Goal: Task Accomplishment & Management: Use online tool/utility

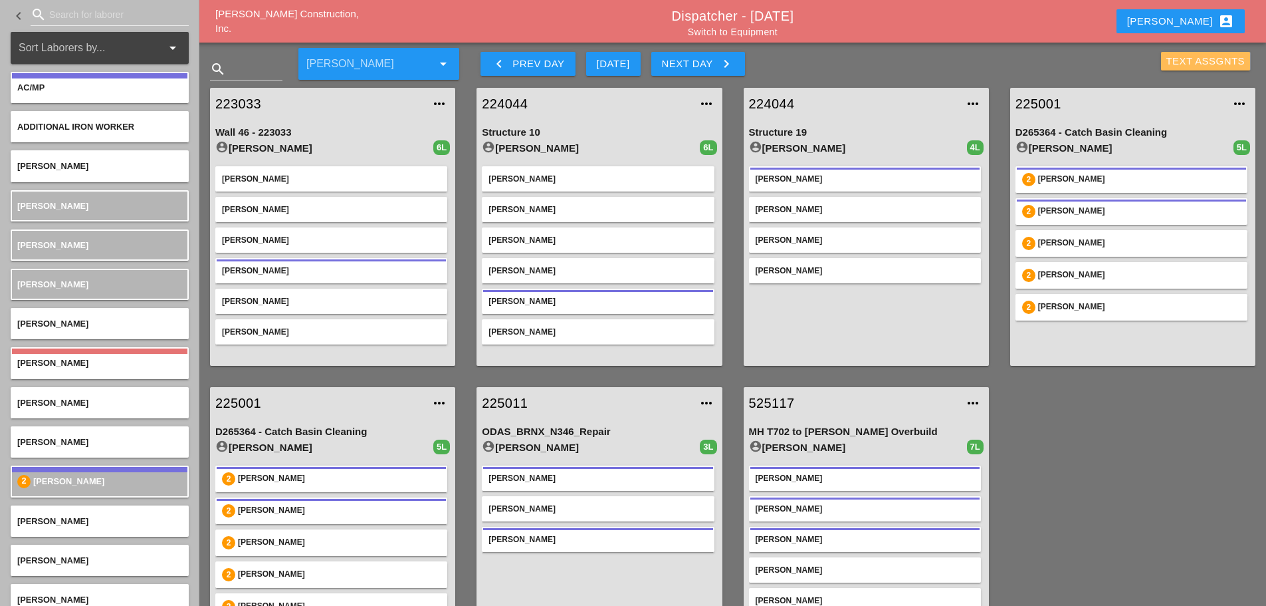
click at [1173, 59] on div "Text Assgnts" at bounding box center [1206, 61] width 79 height 15
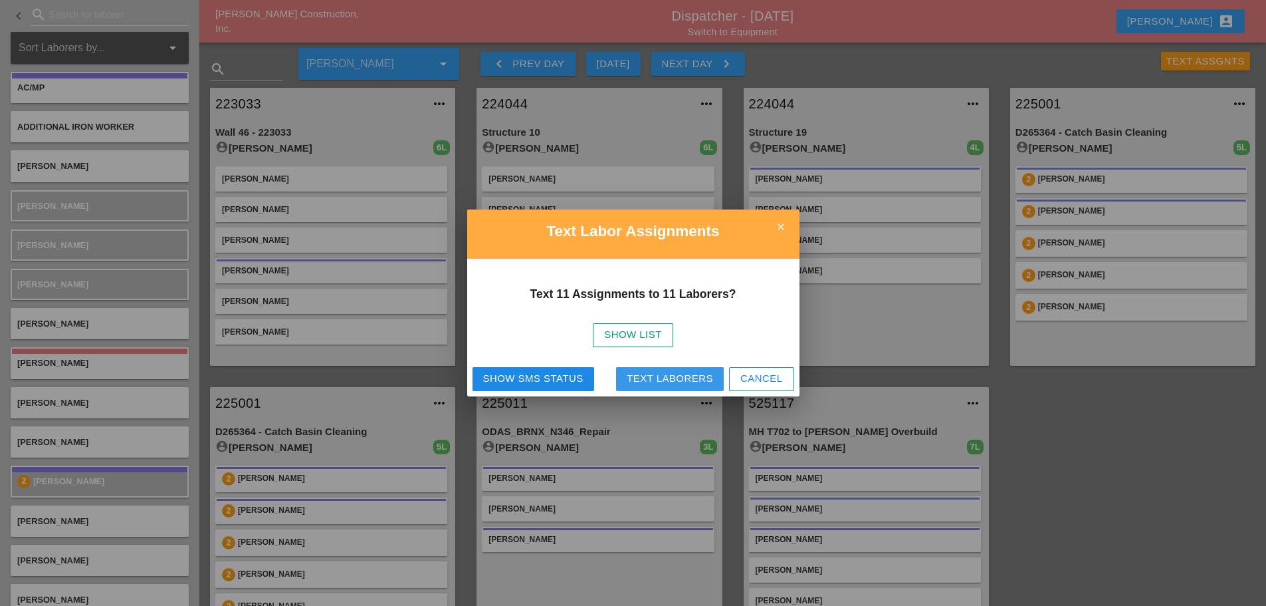
click at [675, 378] on div "Text Laborers" at bounding box center [670, 378] width 86 height 15
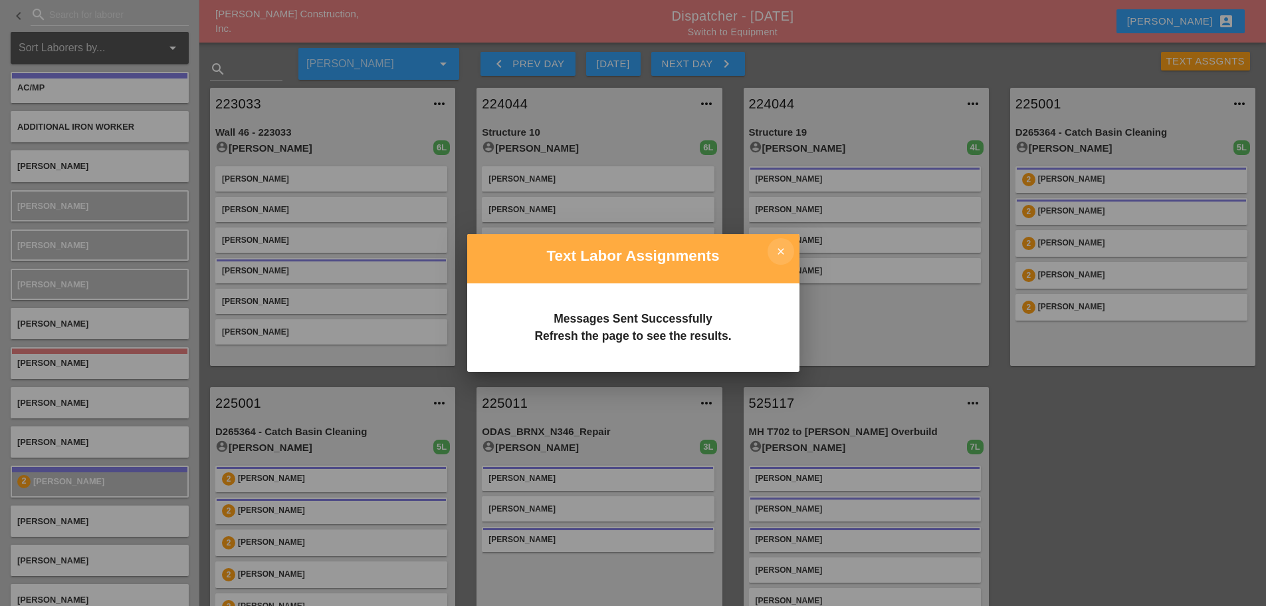
click at [778, 250] on icon "close" at bounding box center [781, 251] width 27 height 27
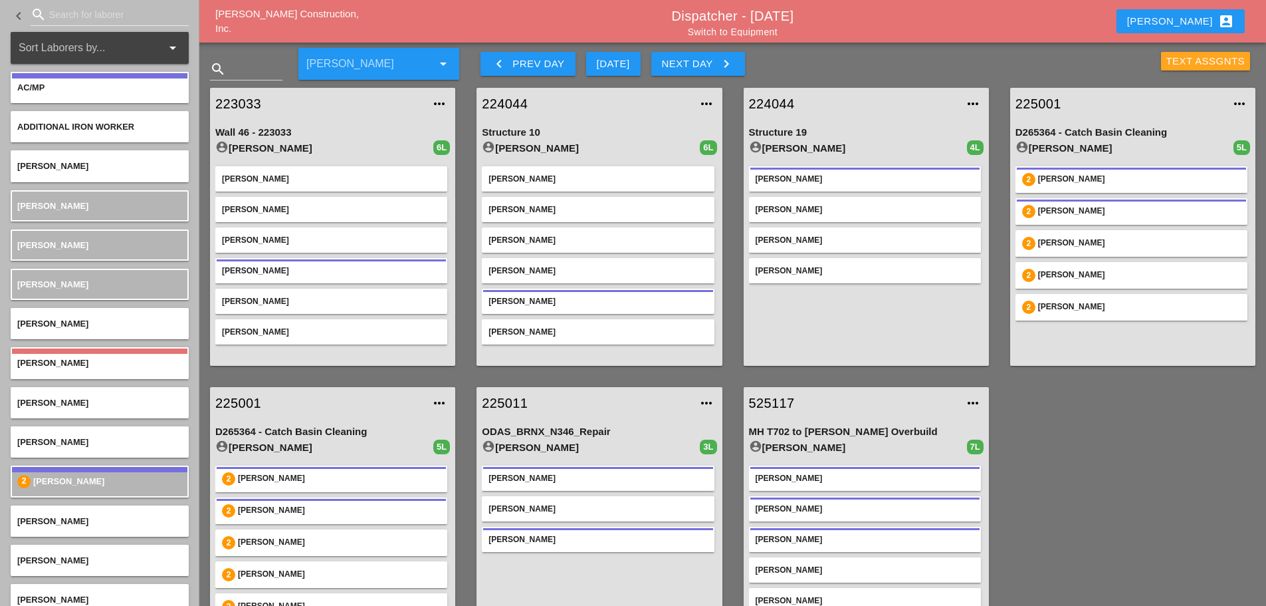
click at [1176, 60] on div "Text Assgnts" at bounding box center [1206, 61] width 79 height 15
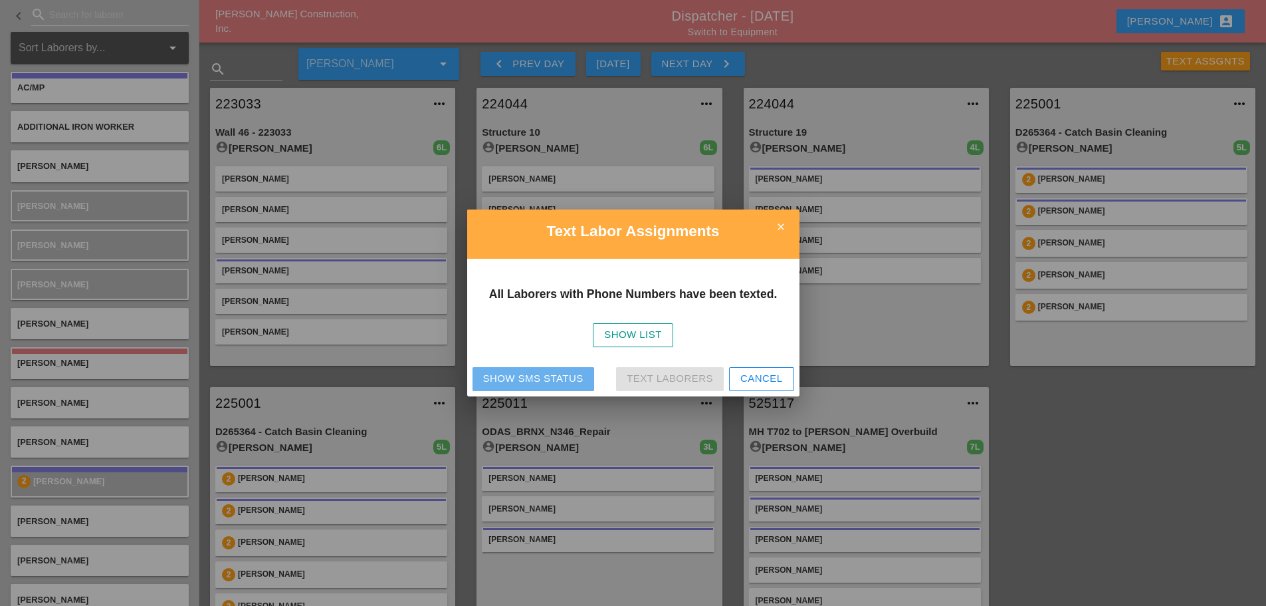
drag, startPoint x: 513, startPoint y: 382, endPoint x: 576, endPoint y: 354, distance: 68.8
click at [514, 381] on div "Show SMS Status" at bounding box center [533, 378] width 100 height 15
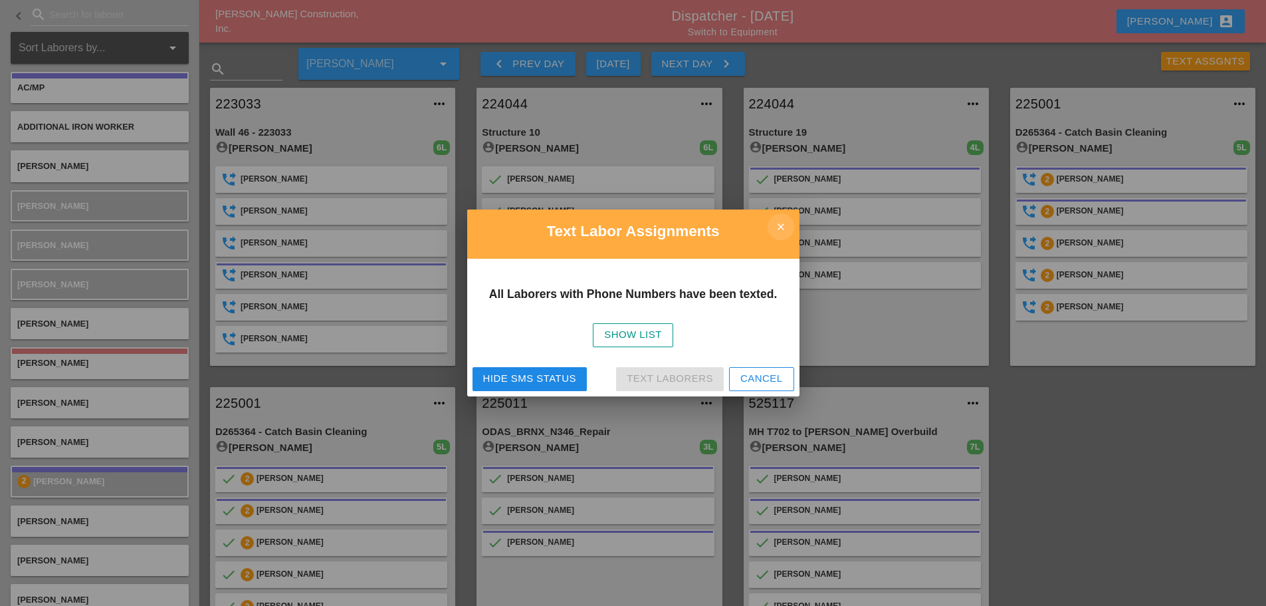
click at [791, 227] on icon "close" at bounding box center [781, 226] width 27 height 27
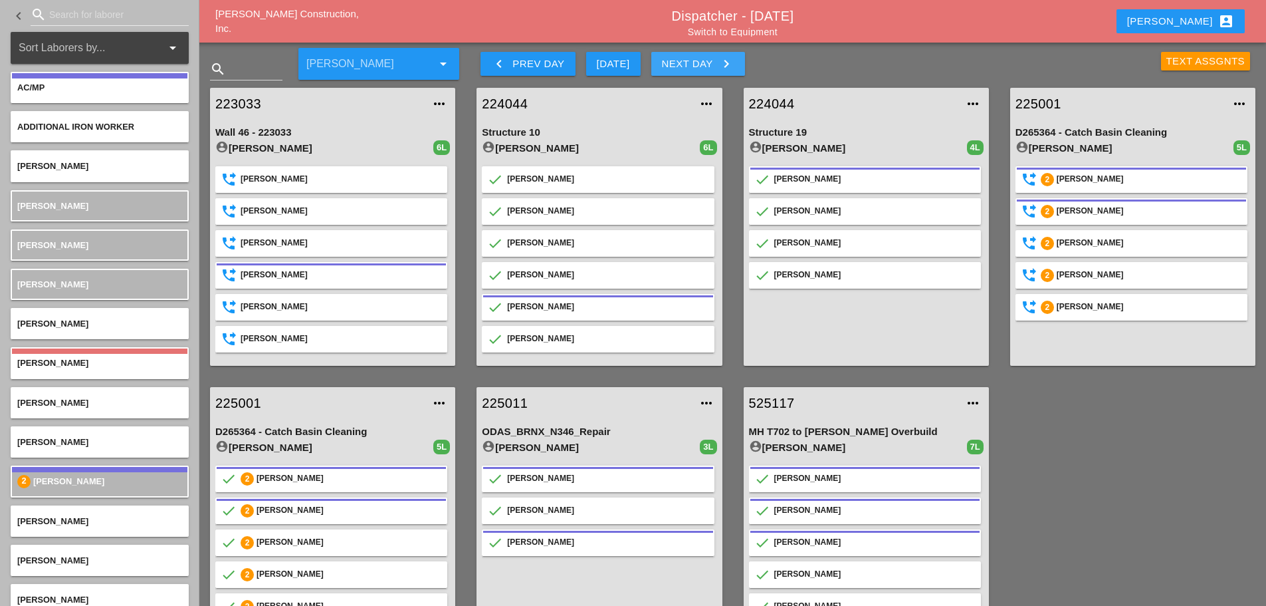
click at [735, 74] on button "Next Day keyboard_arrow_right" at bounding box center [699, 64] width 94 height 24
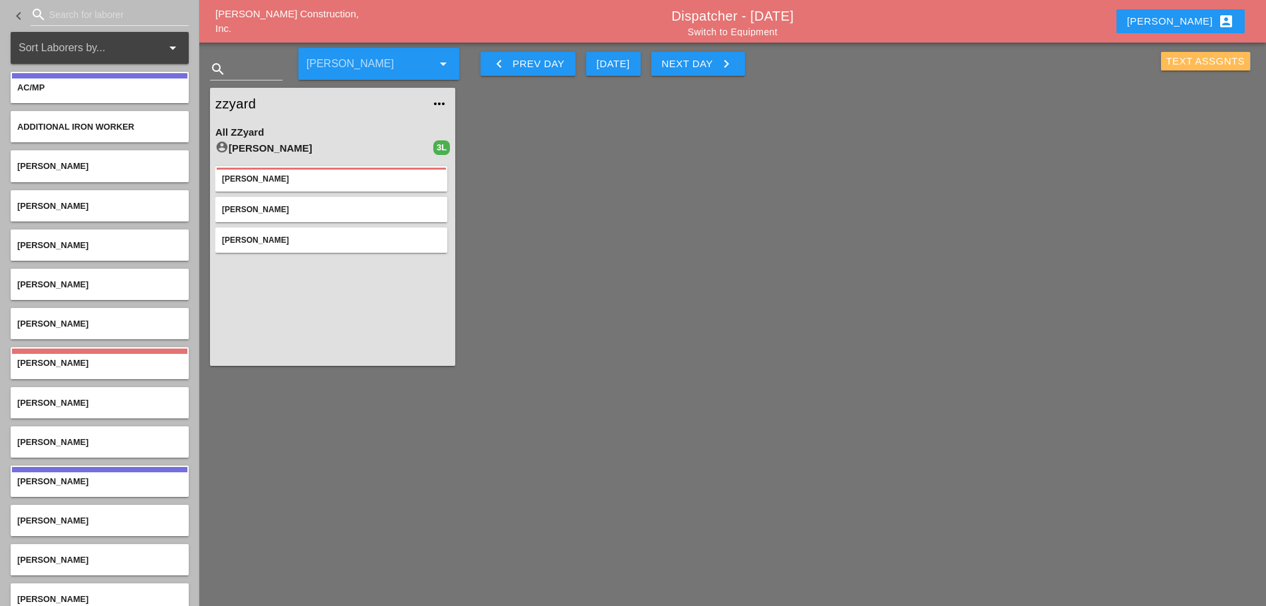
click at [1178, 66] on div "Text Assgnts" at bounding box center [1206, 61] width 79 height 15
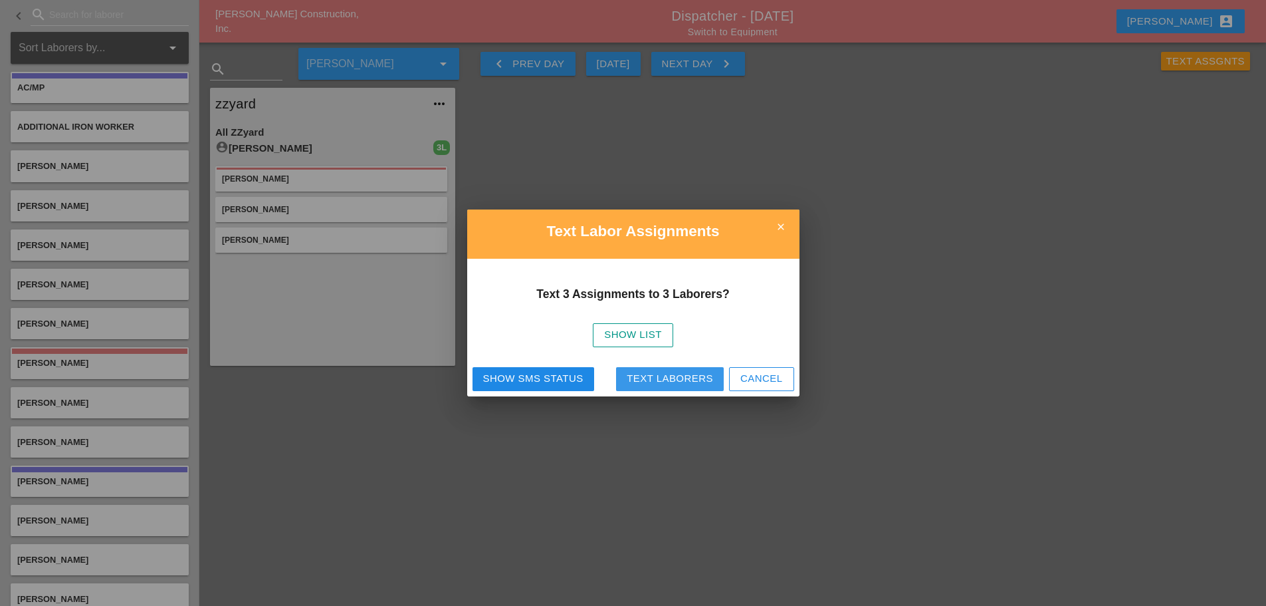
click at [686, 378] on div "Text Laborers" at bounding box center [670, 378] width 86 height 15
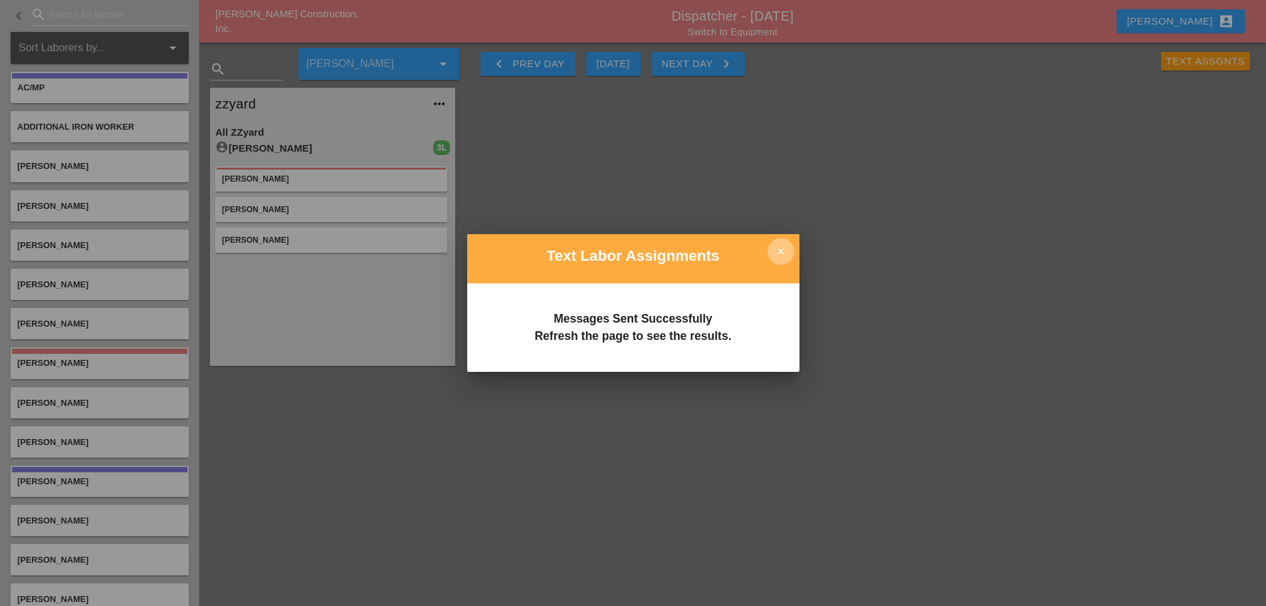
click at [786, 253] on icon "close" at bounding box center [781, 251] width 27 height 27
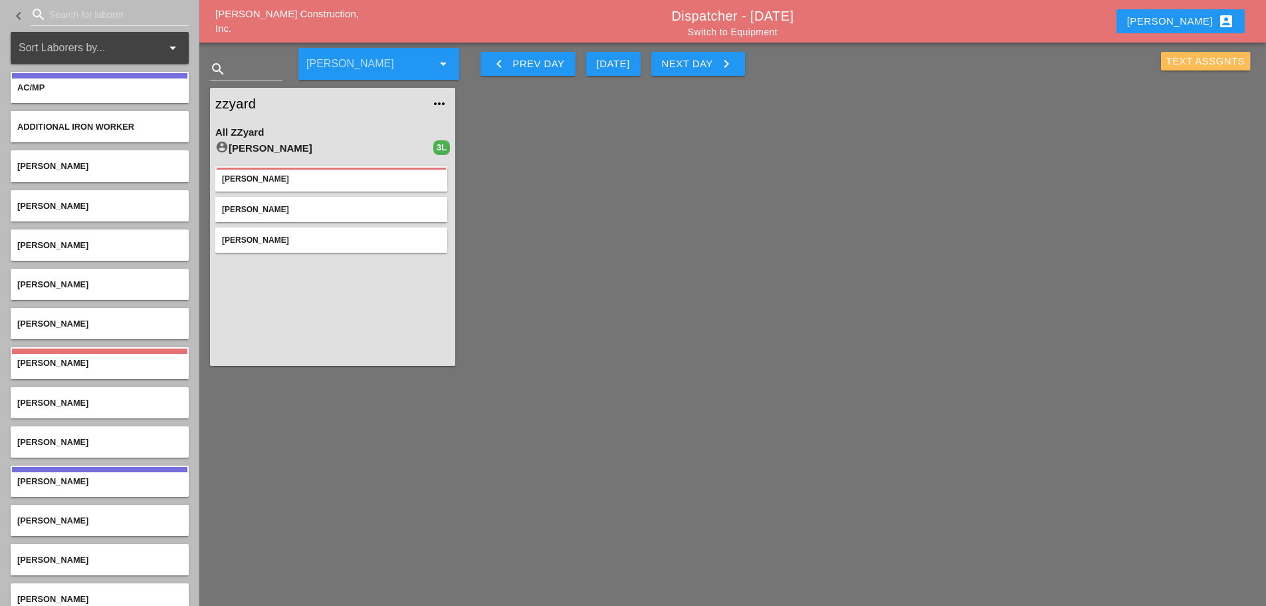
click at [1192, 60] on div "Text Assgnts" at bounding box center [1206, 61] width 79 height 15
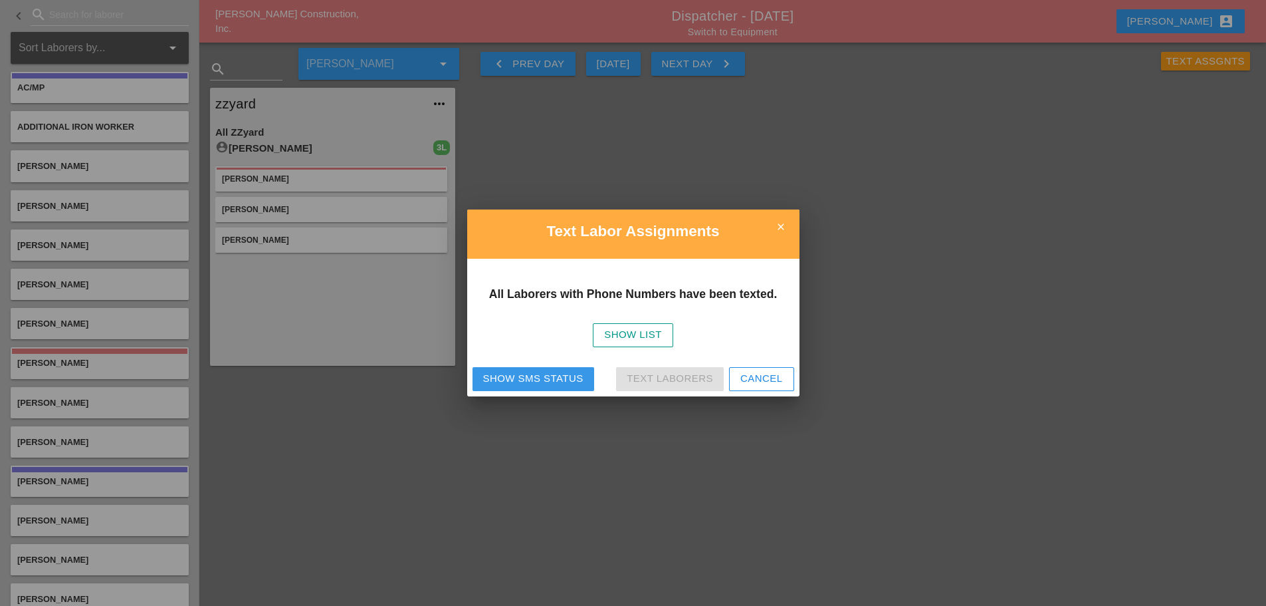
drag, startPoint x: 554, startPoint y: 382, endPoint x: 566, endPoint y: 372, distance: 15.6
click at [554, 382] on div "Show SMS Status" at bounding box center [533, 378] width 100 height 15
click at [779, 221] on icon "close" at bounding box center [781, 226] width 27 height 27
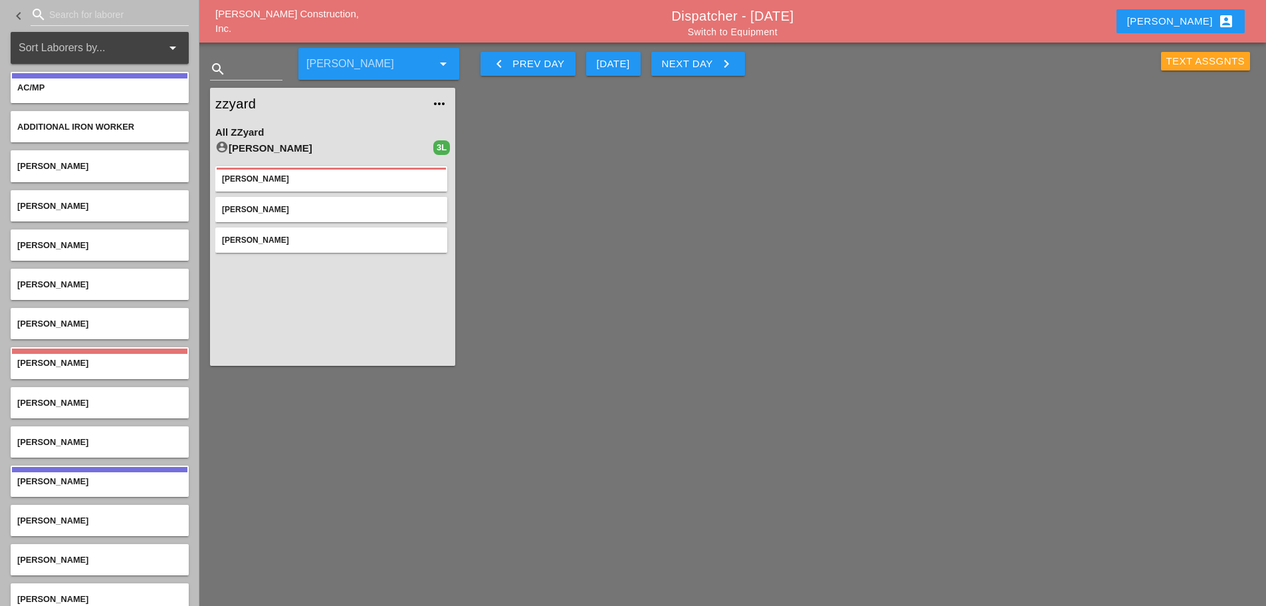
click at [1171, 60] on div "Text Assgnts" at bounding box center [1206, 61] width 79 height 15
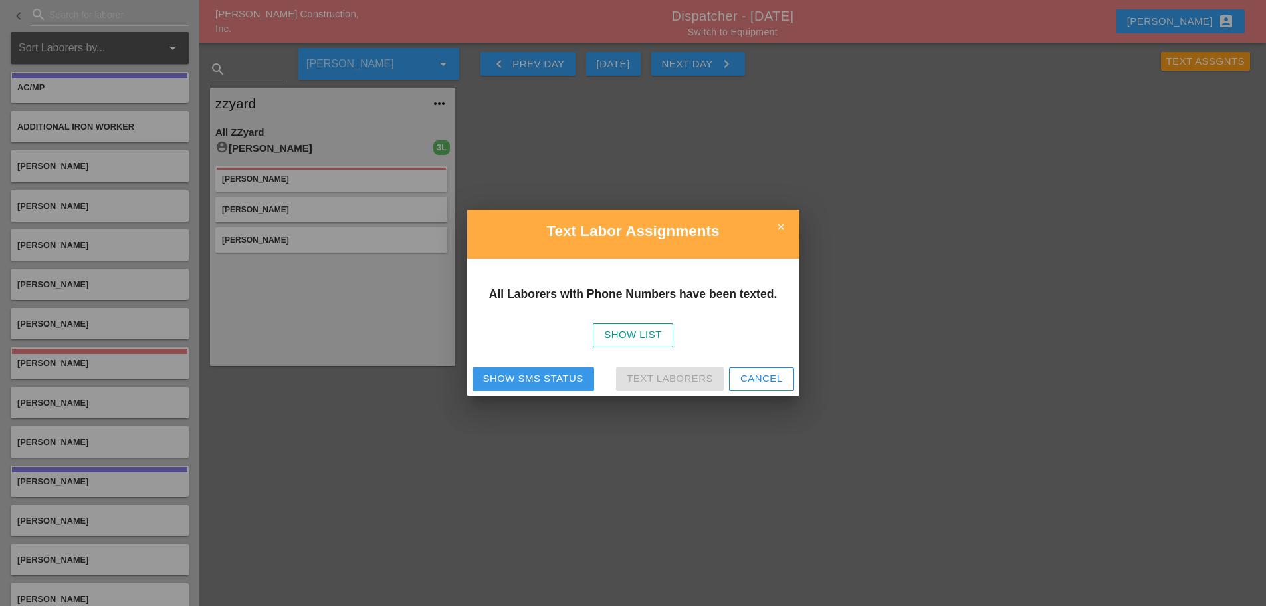
click at [515, 382] on div "Show SMS Status" at bounding box center [533, 378] width 100 height 15
click at [775, 225] on icon "close" at bounding box center [781, 226] width 27 height 27
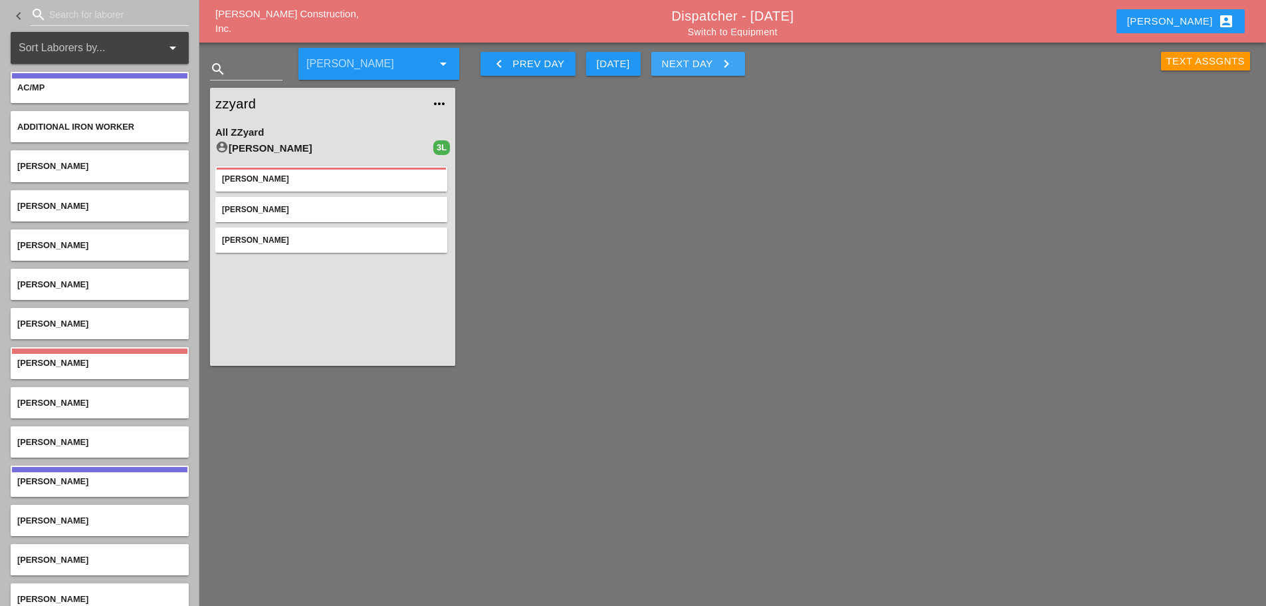
click at [729, 60] on icon "keyboard_arrow_right" at bounding box center [727, 64] width 16 height 16
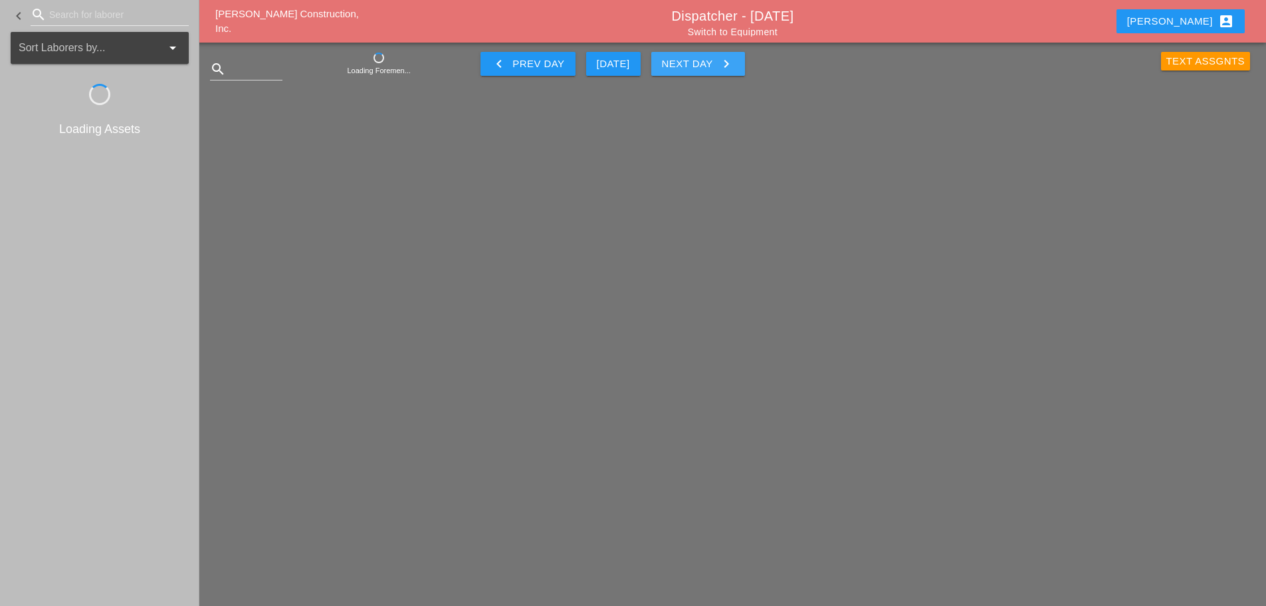
click at [729, 62] on icon "keyboard_arrow_right" at bounding box center [727, 64] width 16 height 16
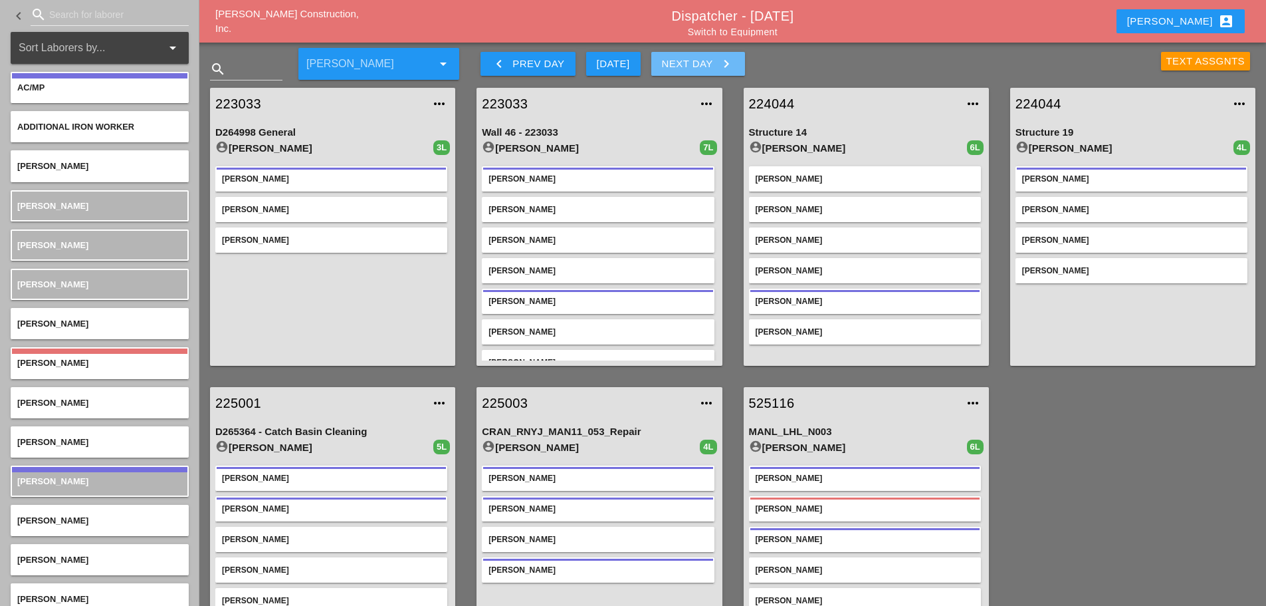
click at [725, 61] on icon "keyboard_arrow_right" at bounding box center [727, 64] width 16 height 16
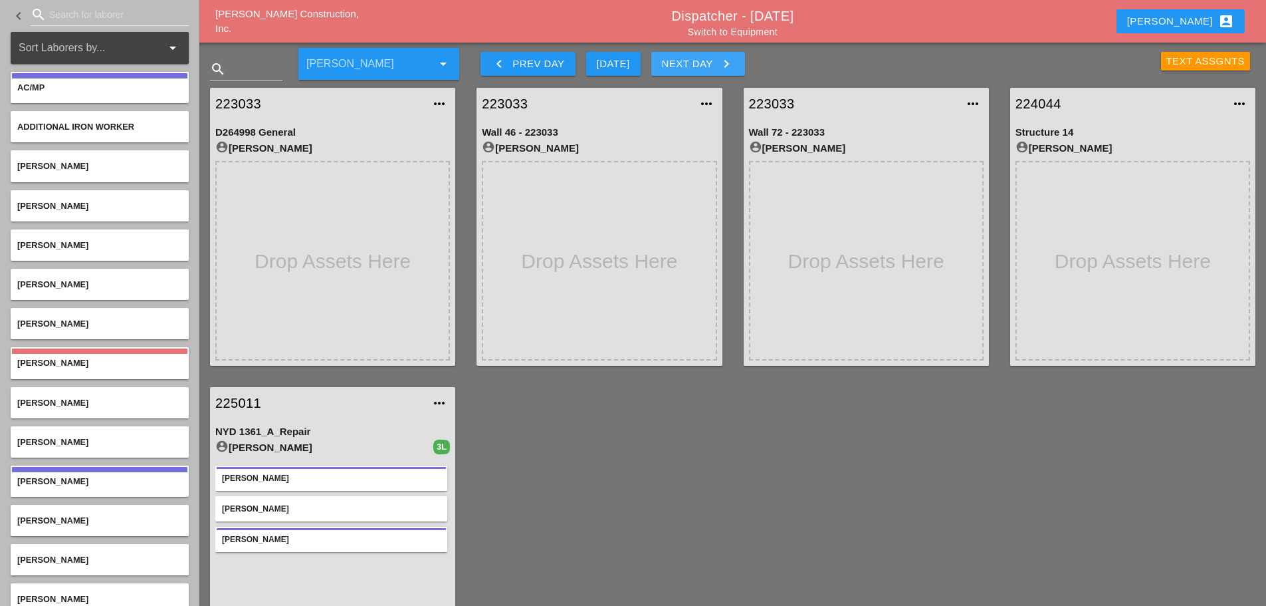
click at [725, 60] on icon "keyboard_arrow_right" at bounding box center [727, 64] width 16 height 16
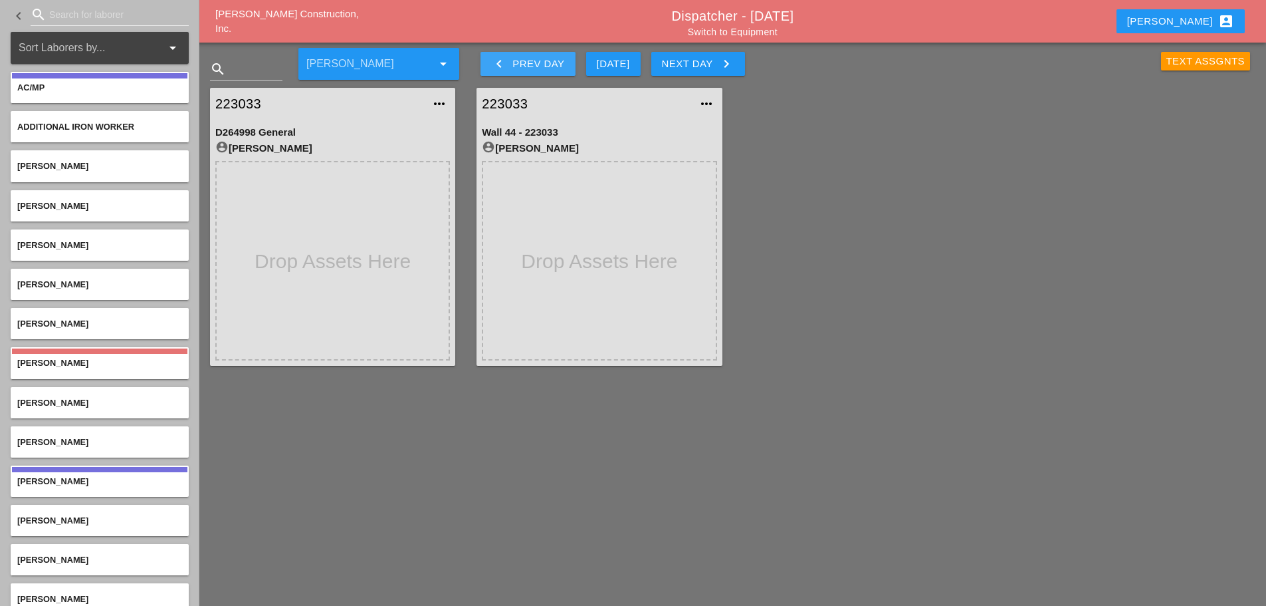
click at [507, 65] on icon "keyboard_arrow_left" at bounding box center [499, 64] width 16 height 16
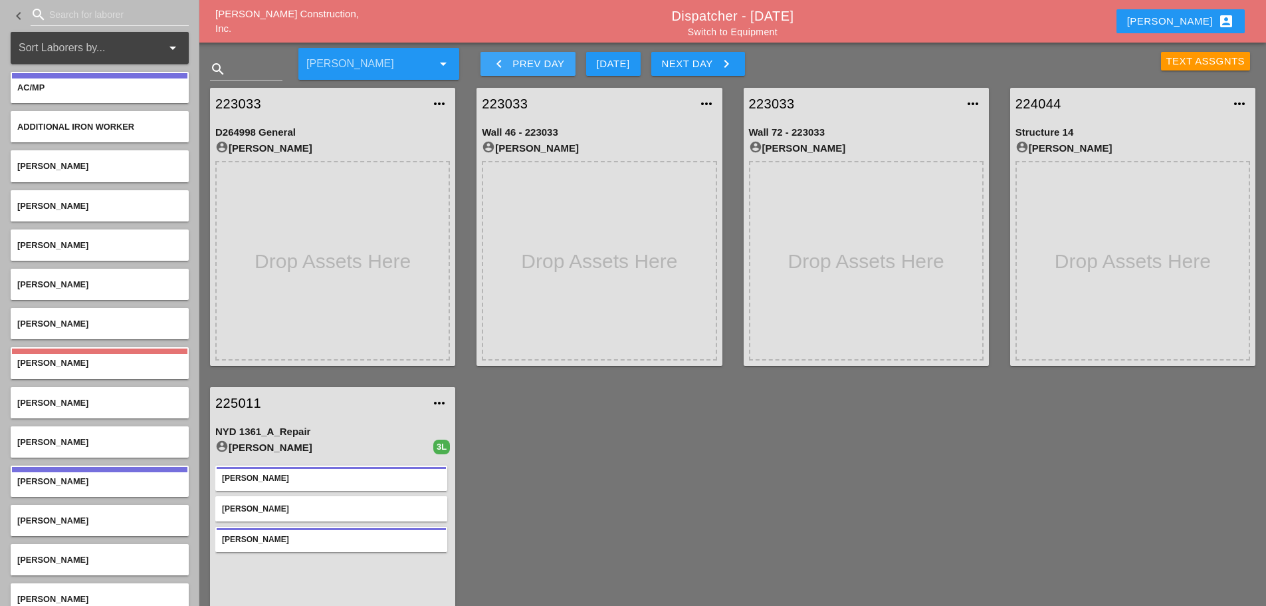
click at [500, 64] on icon "keyboard_arrow_left" at bounding box center [499, 64] width 16 height 16
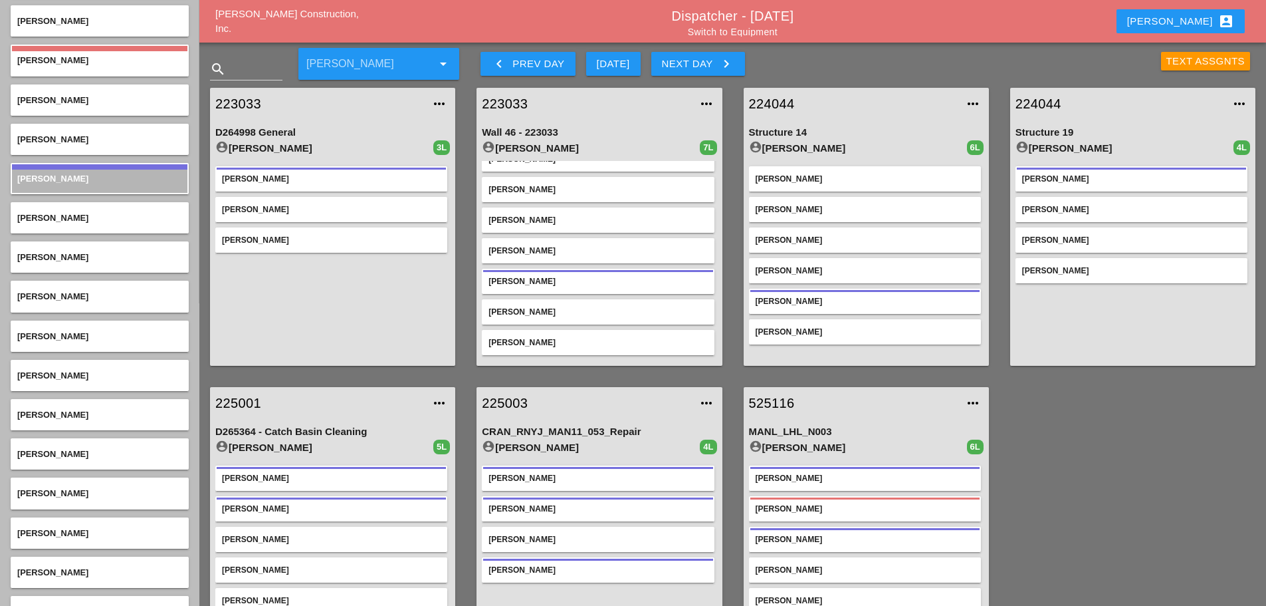
scroll to position [399, 0]
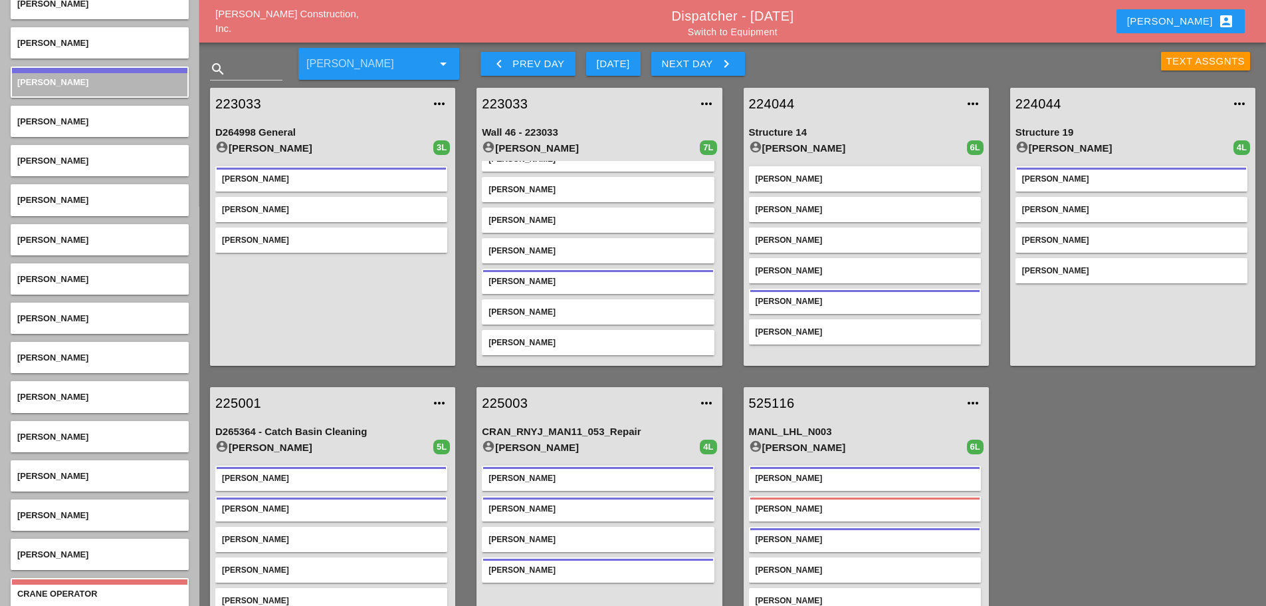
click at [780, 101] on link "224044" at bounding box center [853, 104] width 208 height 20
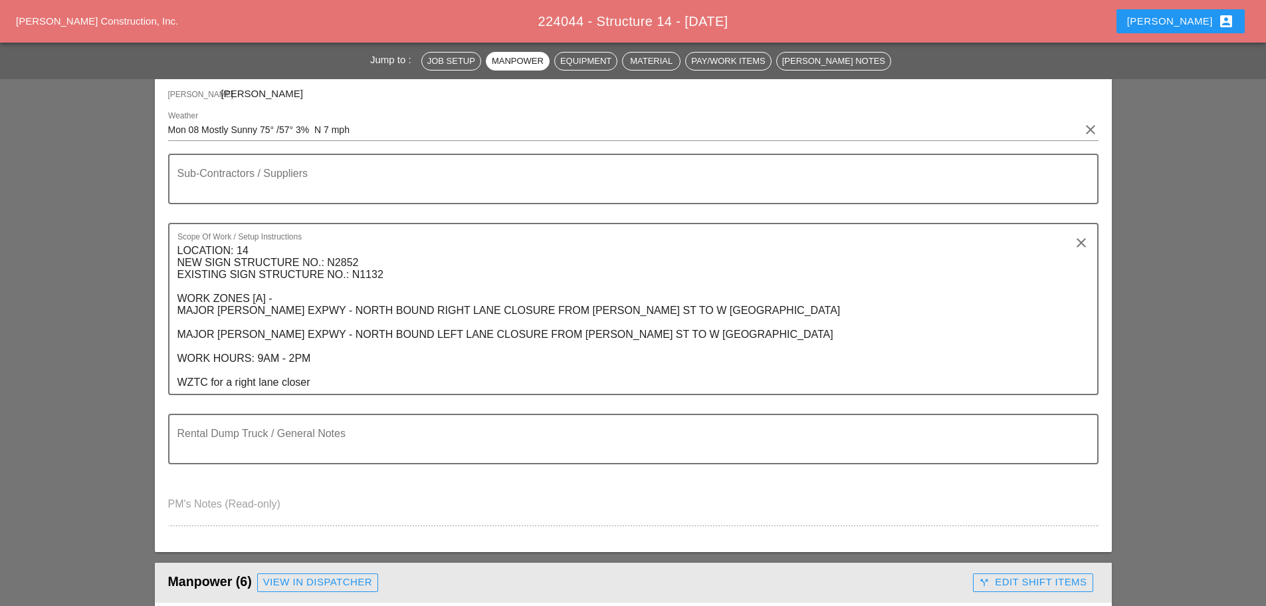
scroll to position [133, 0]
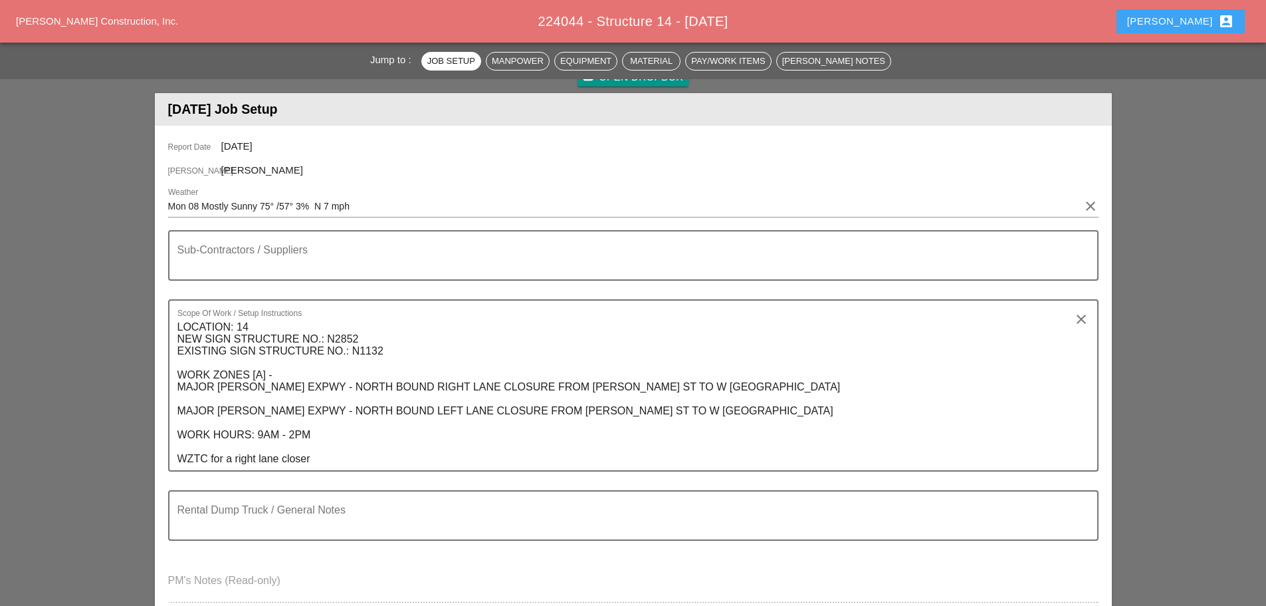
click at [1177, 24] on button "[PERSON_NAME] account_box" at bounding box center [1181, 21] width 128 height 24
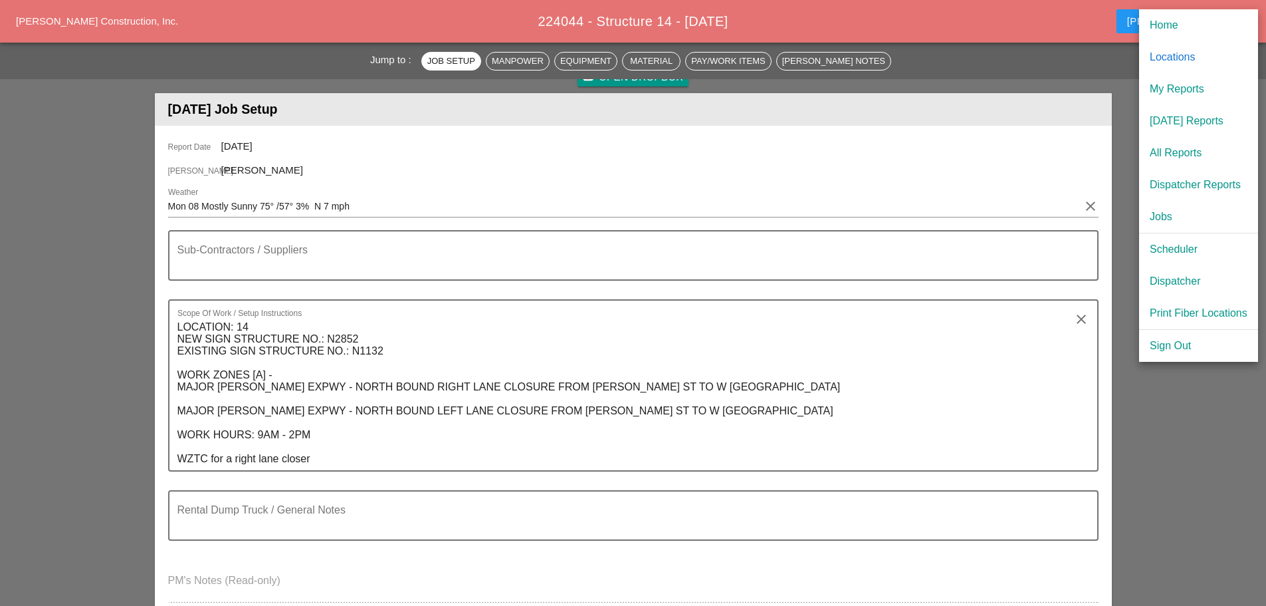
click at [1171, 269] on link "Dispatcher" at bounding box center [1198, 281] width 119 height 32
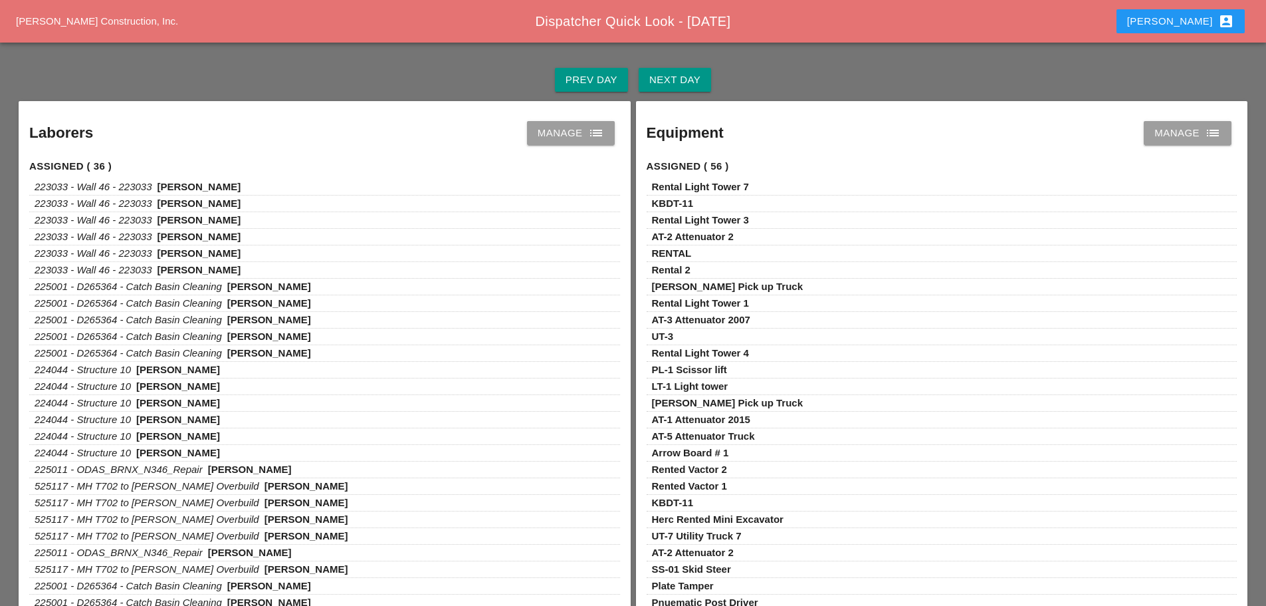
click at [693, 96] on div "Prev Day Next Day" at bounding box center [633, 80] width 1235 height 43
click at [688, 84] on div "Next Day" at bounding box center [675, 79] width 51 height 15
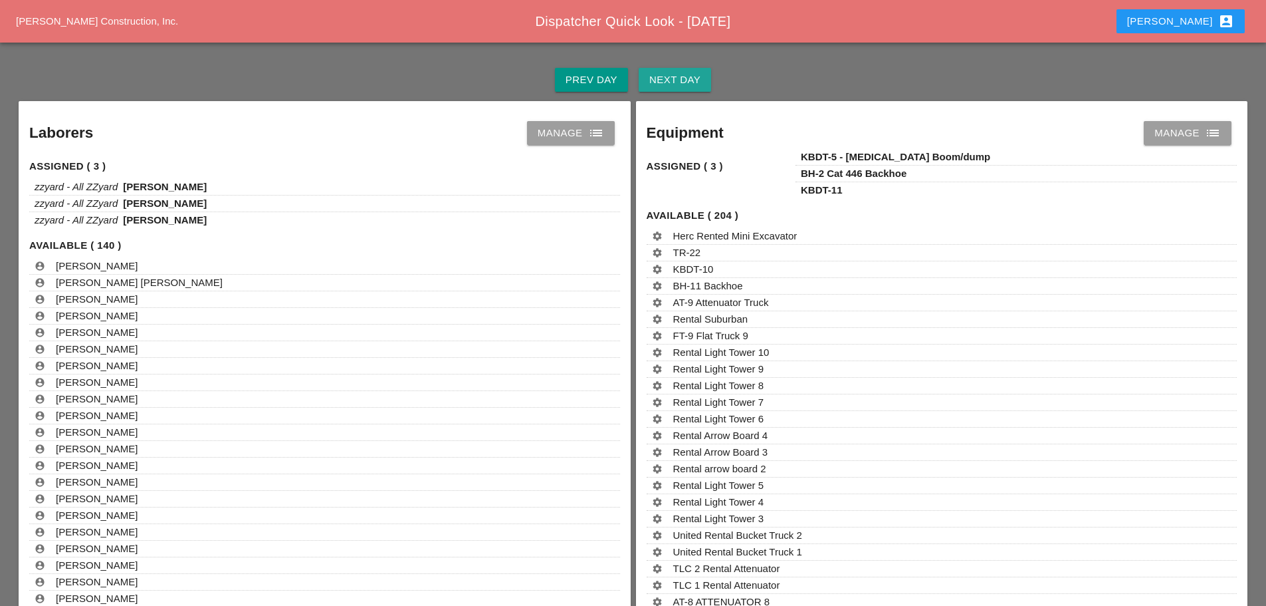
click at [689, 84] on div "Next Day" at bounding box center [675, 79] width 51 height 15
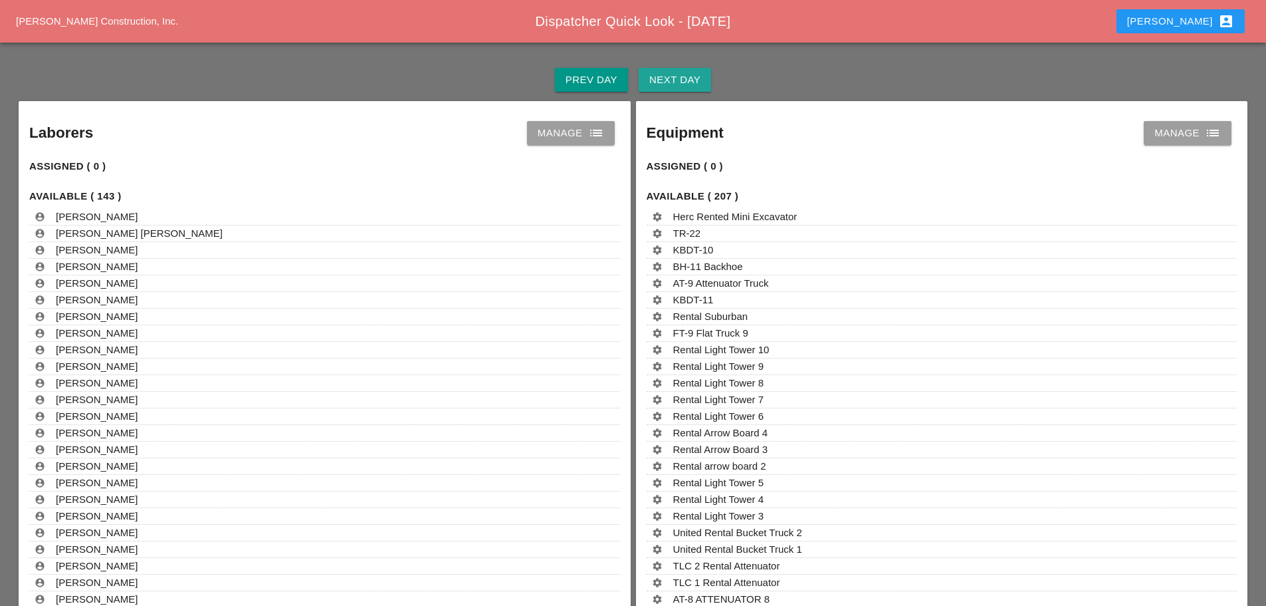
click at [671, 81] on div "Next Day" at bounding box center [675, 79] width 51 height 15
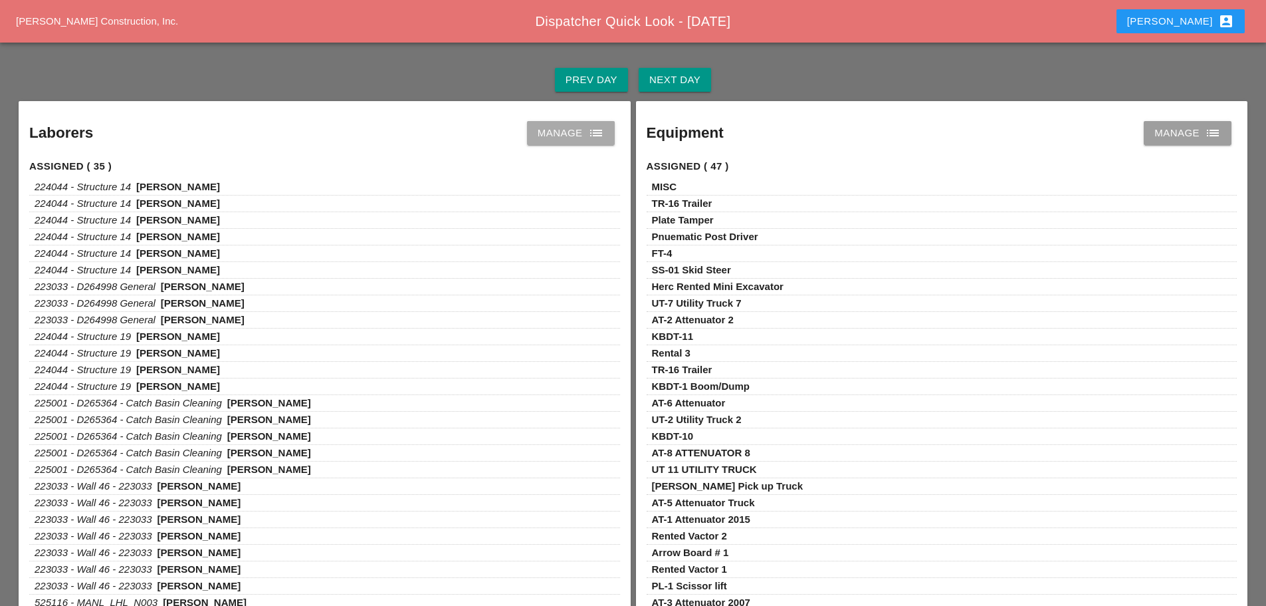
click at [602, 133] on icon "list" at bounding box center [596, 133] width 16 height 16
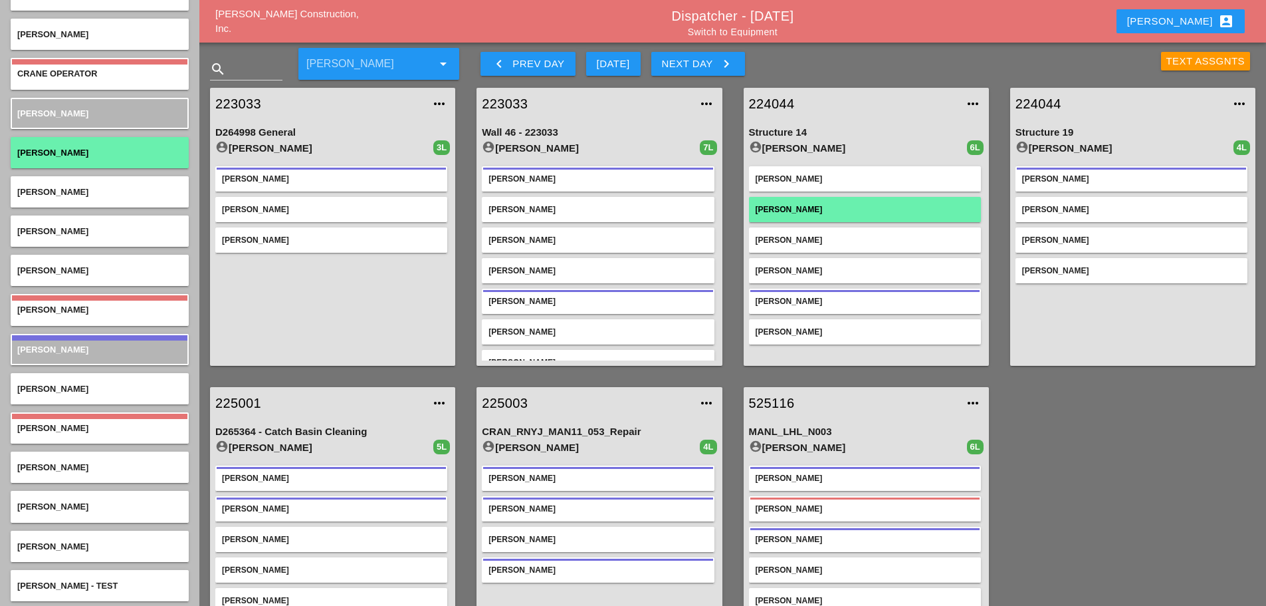
scroll to position [961, 0]
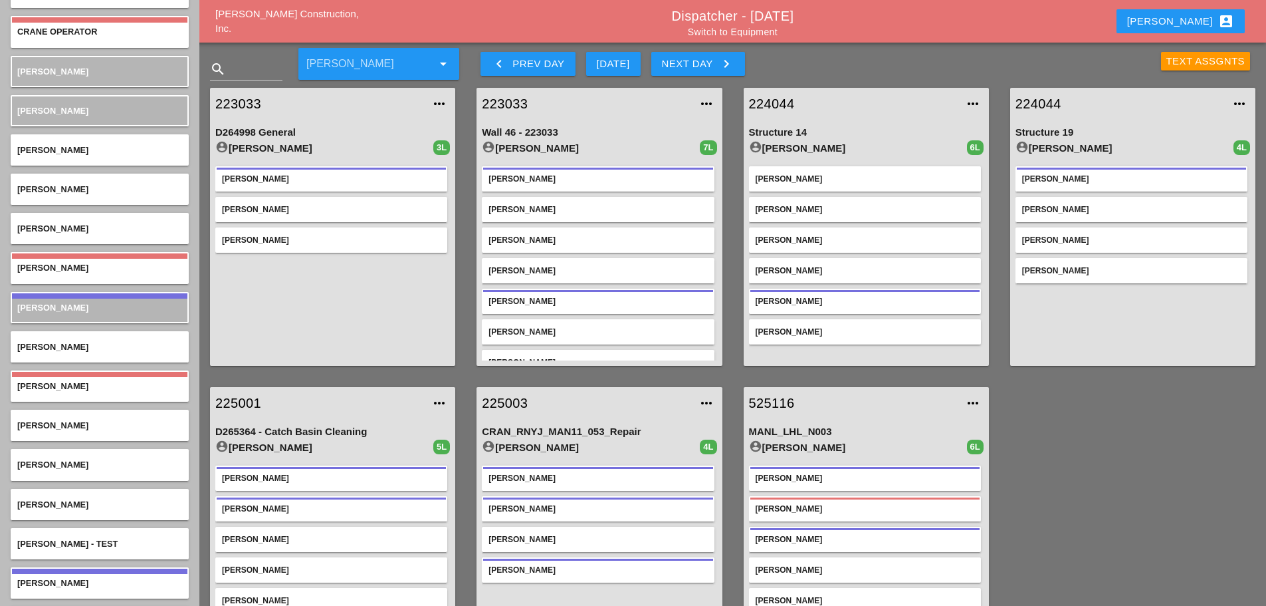
click at [778, 108] on link "224044" at bounding box center [853, 104] width 208 height 20
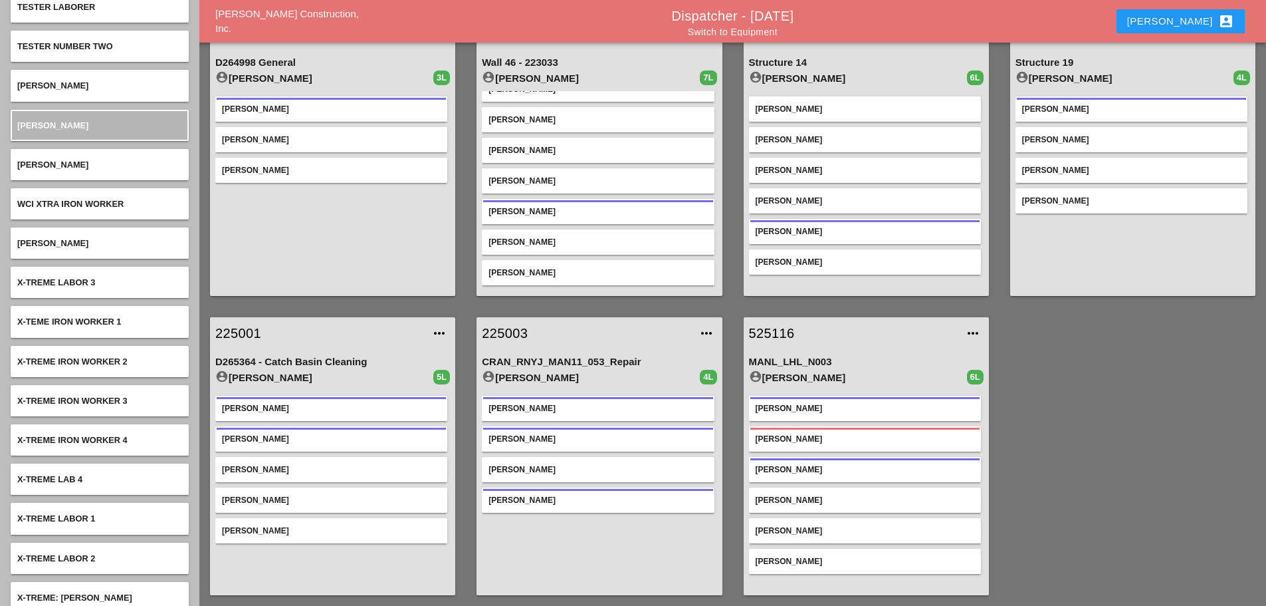
scroll to position [5302, 0]
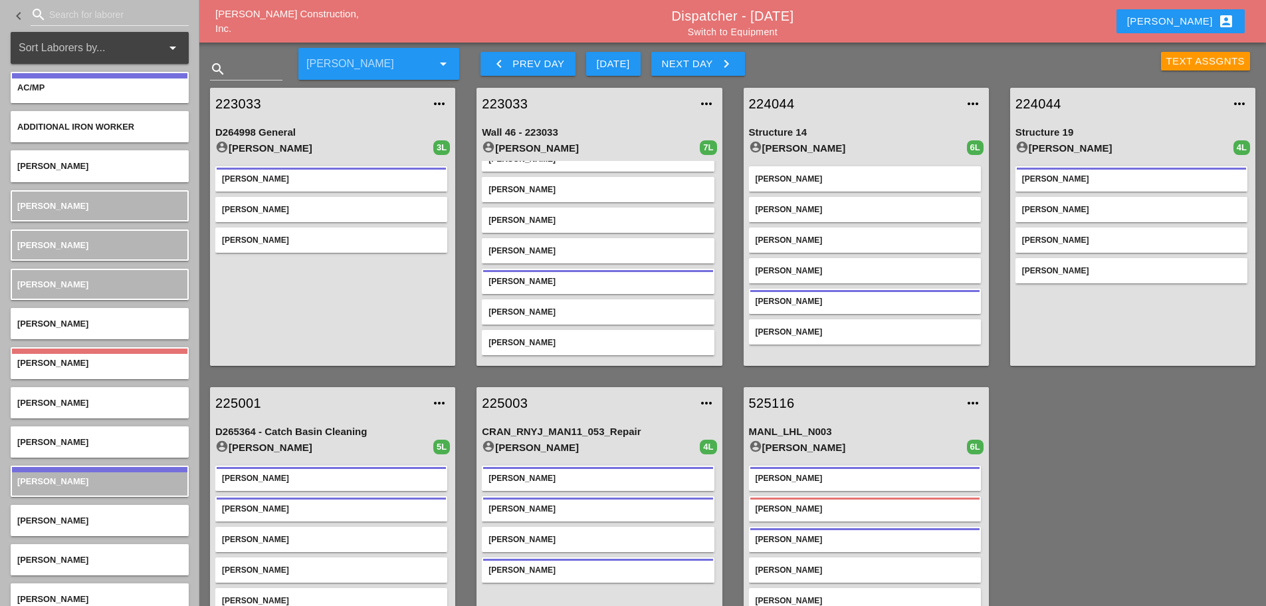
click at [259, 99] on link "223033" at bounding box center [319, 104] width 208 height 20
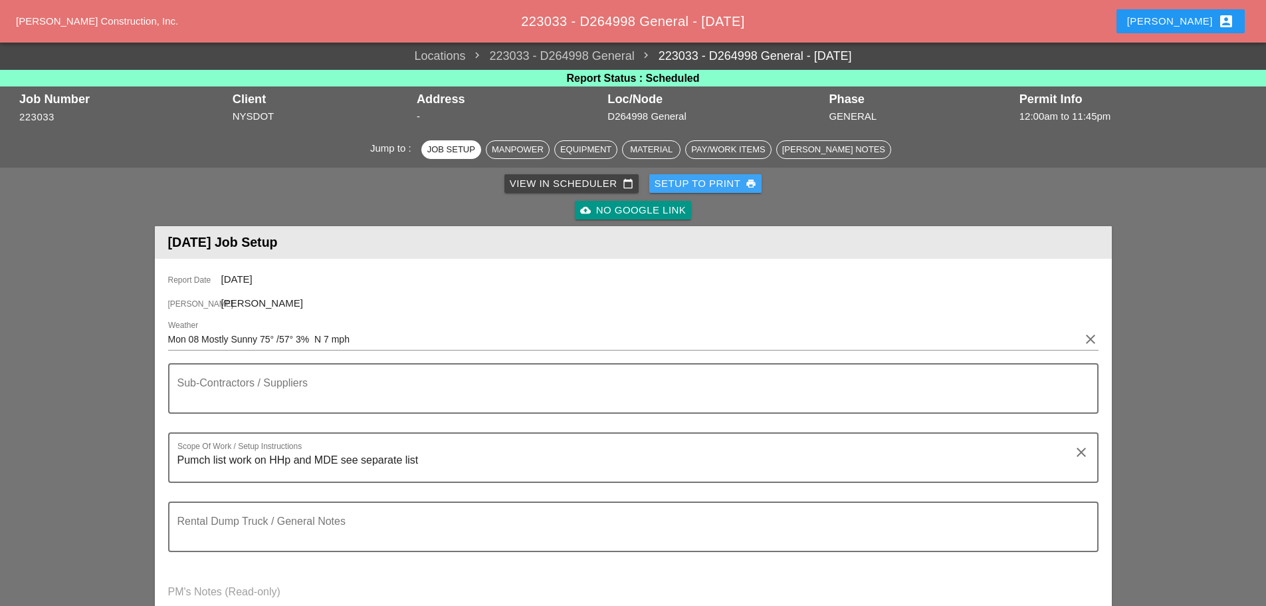
click at [673, 176] on div "Setup to Print print" at bounding box center [706, 183] width 102 height 15
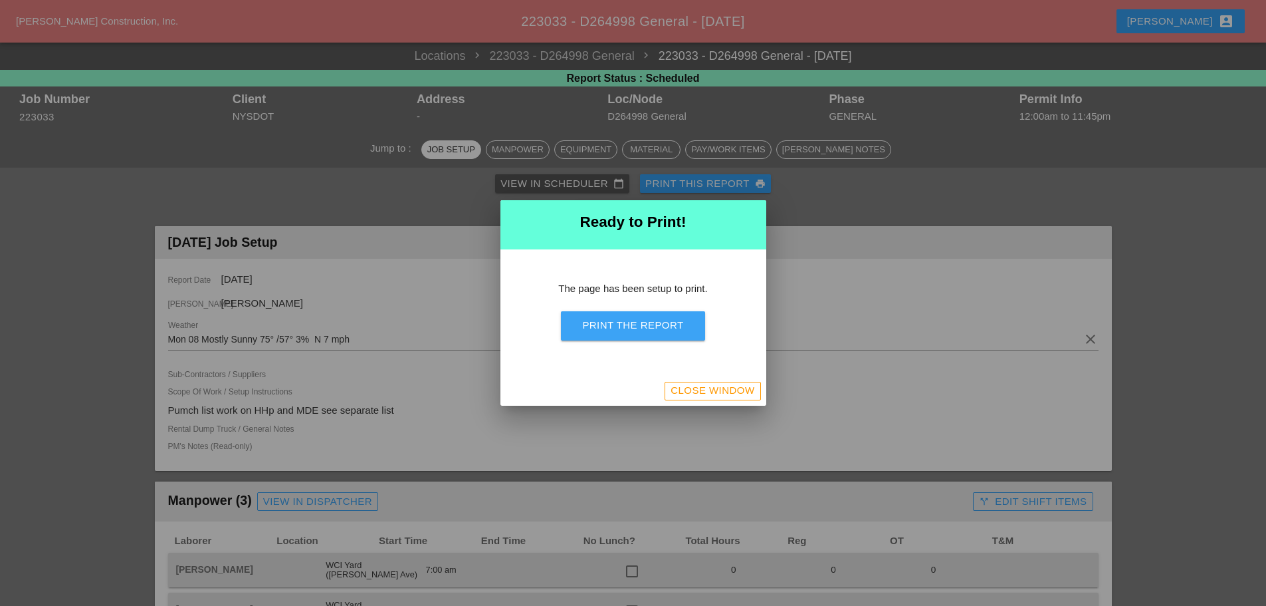
click at [672, 320] on div "Print the Report" at bounding box center [632, 325] width 101 height 15
click at [692, 384] on div "Close Window" at bounding box center [713, 390] width 84 height 15
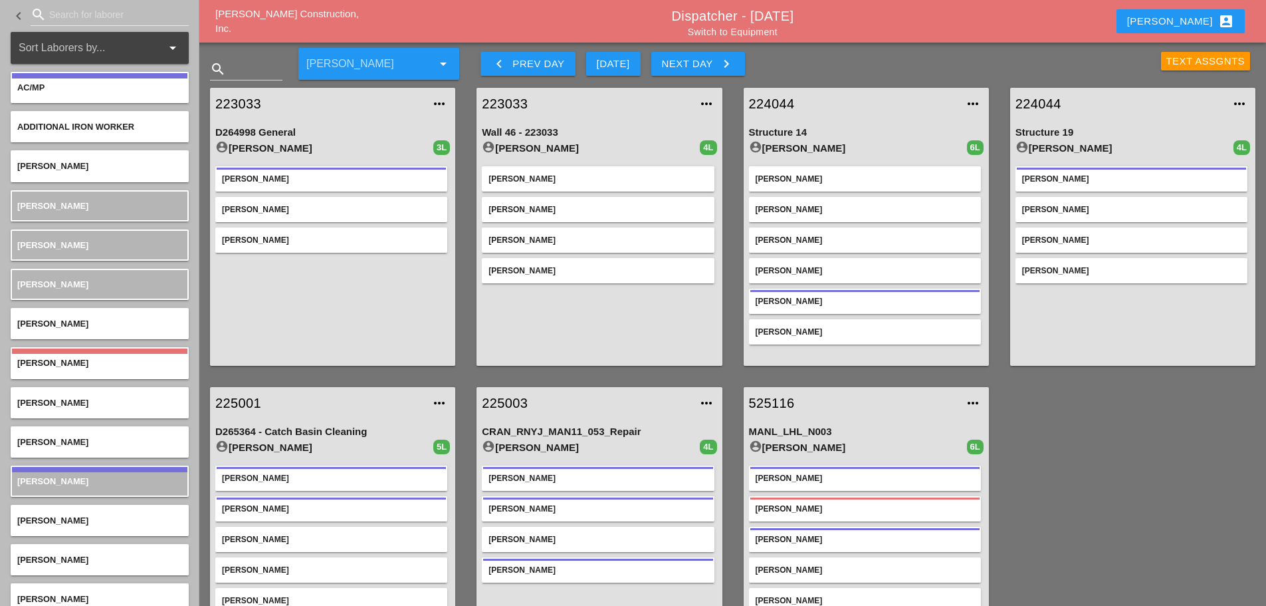
click at [776, 99] on link "224044" at bounding box center [853, 104] width 208 height 20
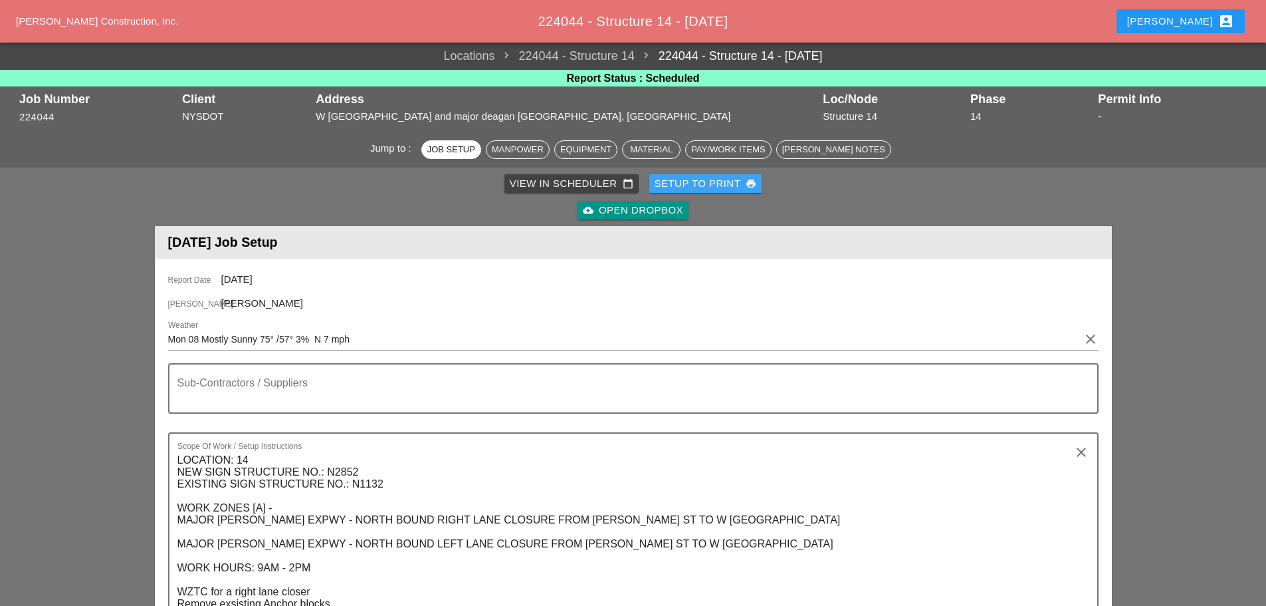
click at [685, 183] on div "Setup to Print print" at bounding box center [706, 183] width 102 height 15
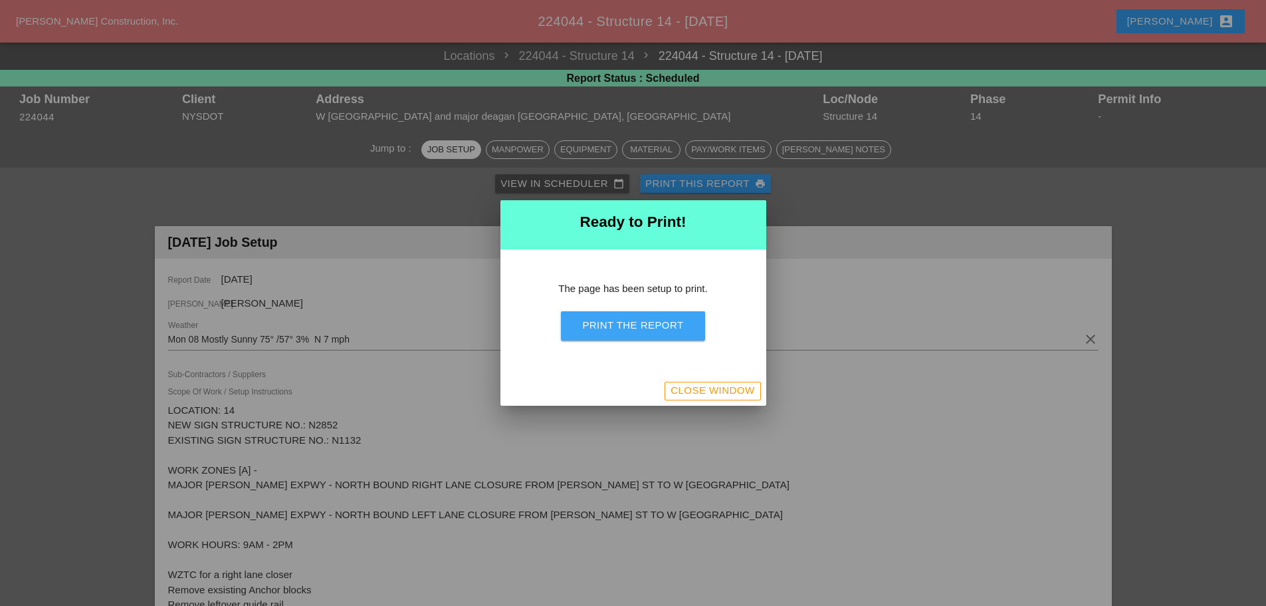
drag, startPoint x: 632, startPoint y: 328, endPoint x: 915, endPoint y: 497, distance: 329.2
click at [633, 328] on div "Print the Report" at bounding box center [632, 325] width 101 height 15
click at [717, 394] on div "Close Window" at bounding box center [713, 390] width 84 height 15
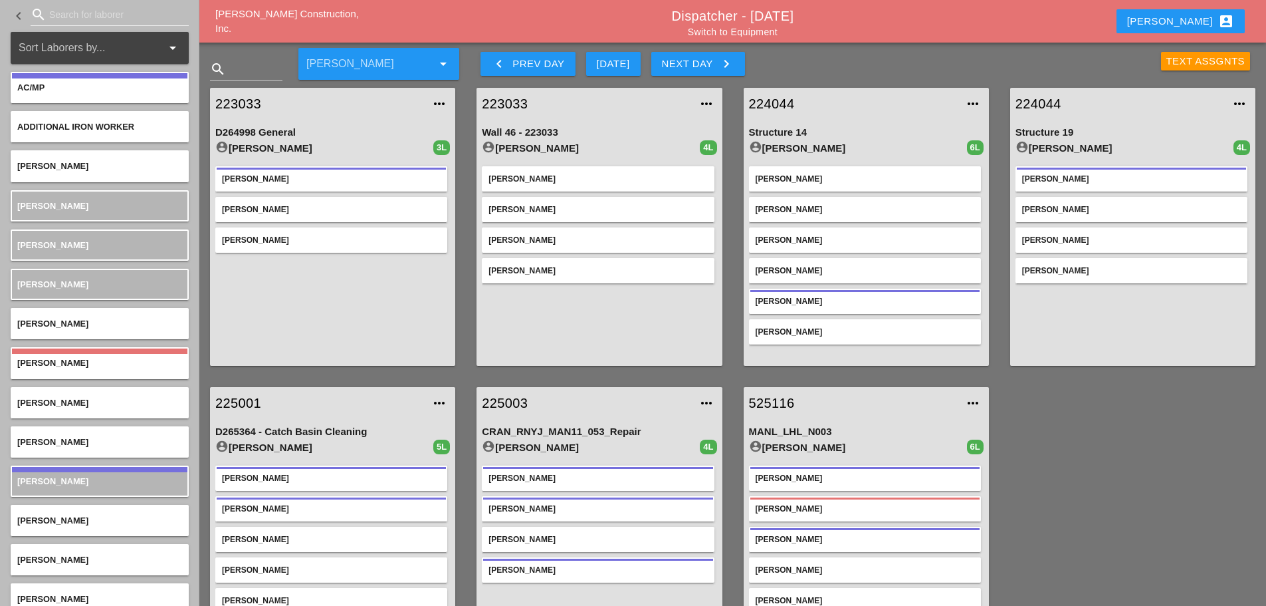
click at [1021, 96] on link "224044" at bounding box center [1120, 104] width 208 height 20
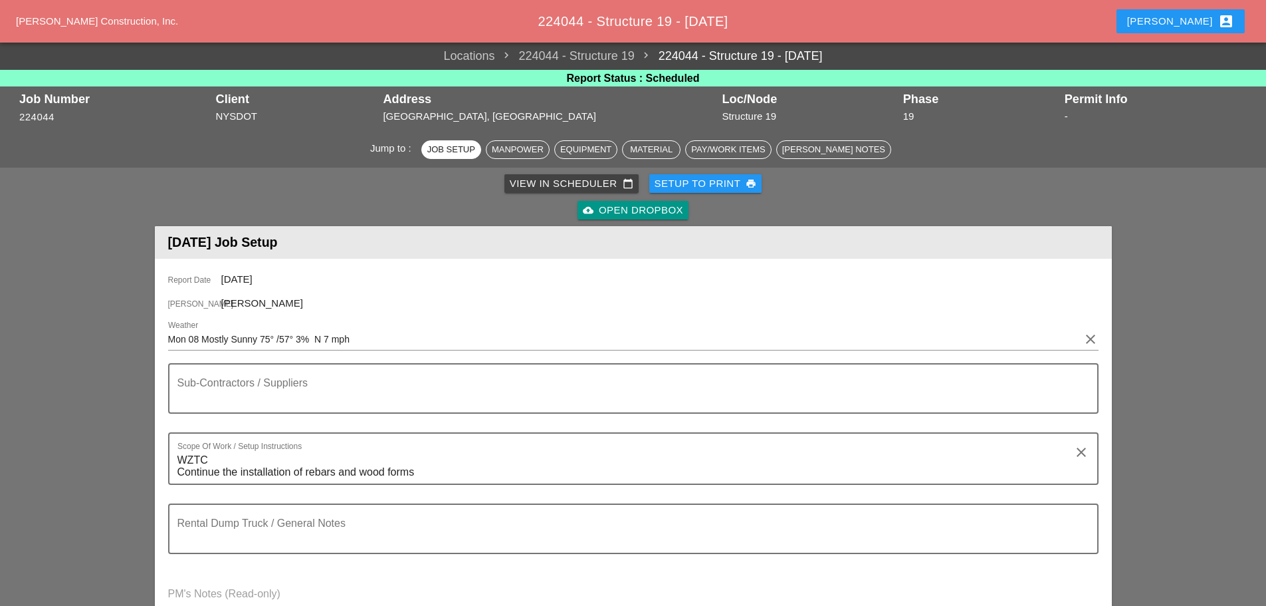
click at [681, 173] on div "View in Scheduler calendar_today Setup to Print print cloud_upload Open Dropbox" at bounding box center [634, 196] width 952 height 53
click at [681, 179] on div "Setup to Print print" at bounding box center [706, 183] width 102 height 15
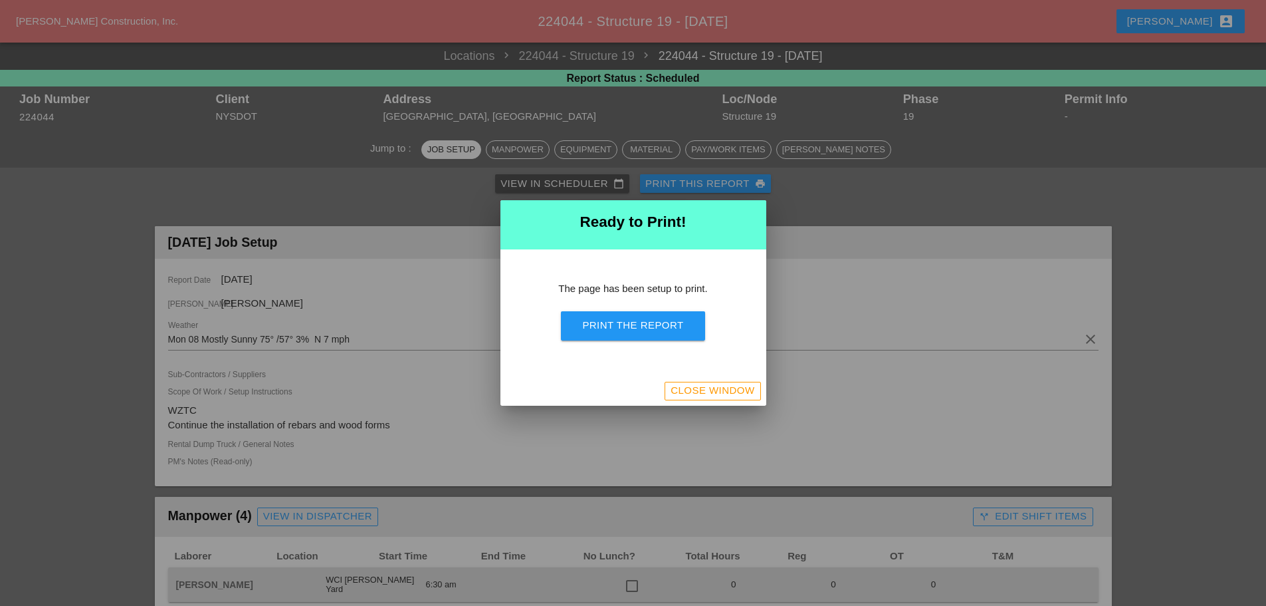
click at [612, 304] on div "The page has been setup to print. Print the Report" at bounding box center [634, 312] width 266 height 127
click at [631, 320] on div "Print the Report" at bounding box center [632, 325] width 101 height 15
click at [689, 392] on div "Close Window" at bounding box center [713, 390] width 84 height 15
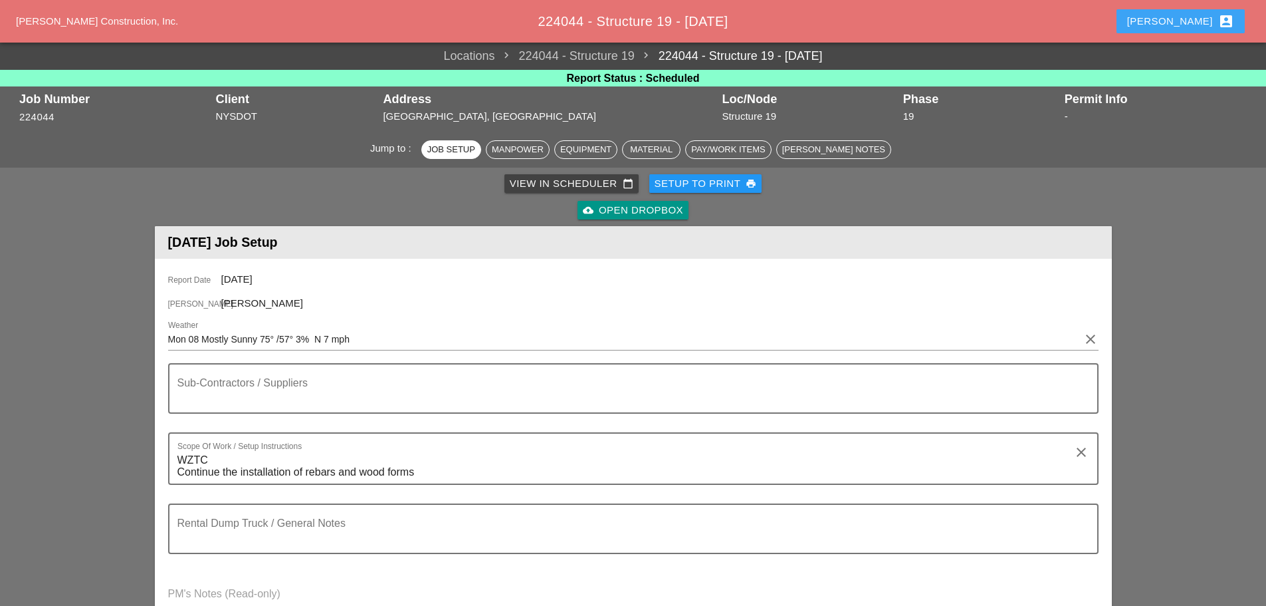
click at [1194, 14] on div "Enrico account_box" at bounding box center [1180, 21] width 107 height 16
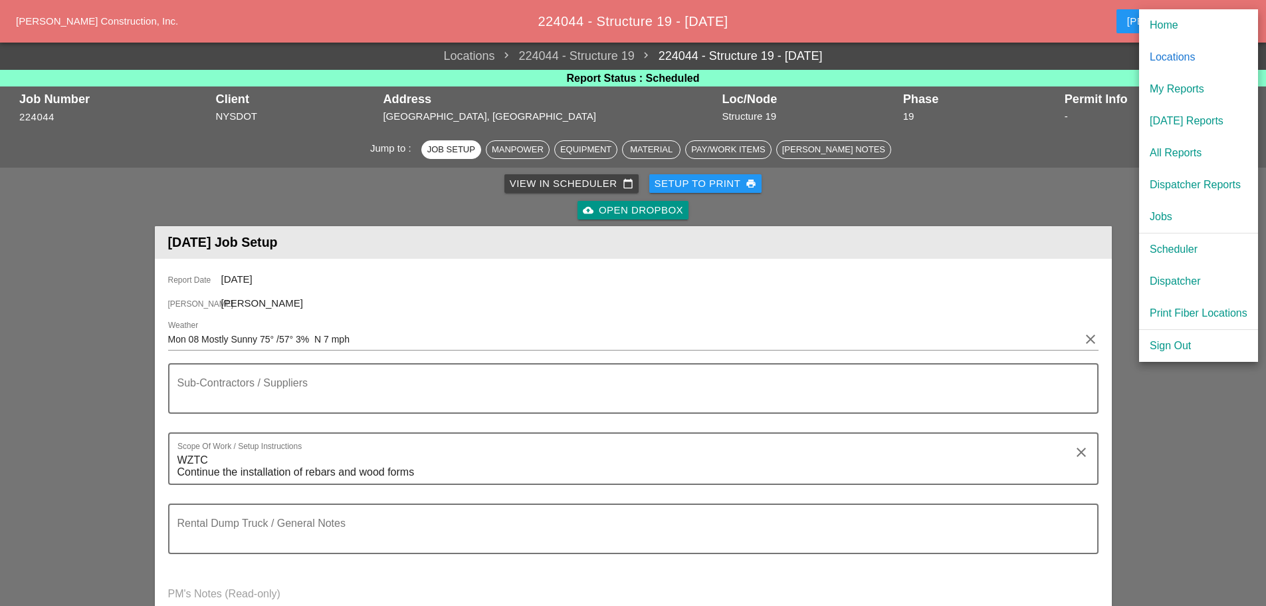
click at [1181, 281] on div "Dispatcher" at bounding box center [1199, 281] width 98 height 16
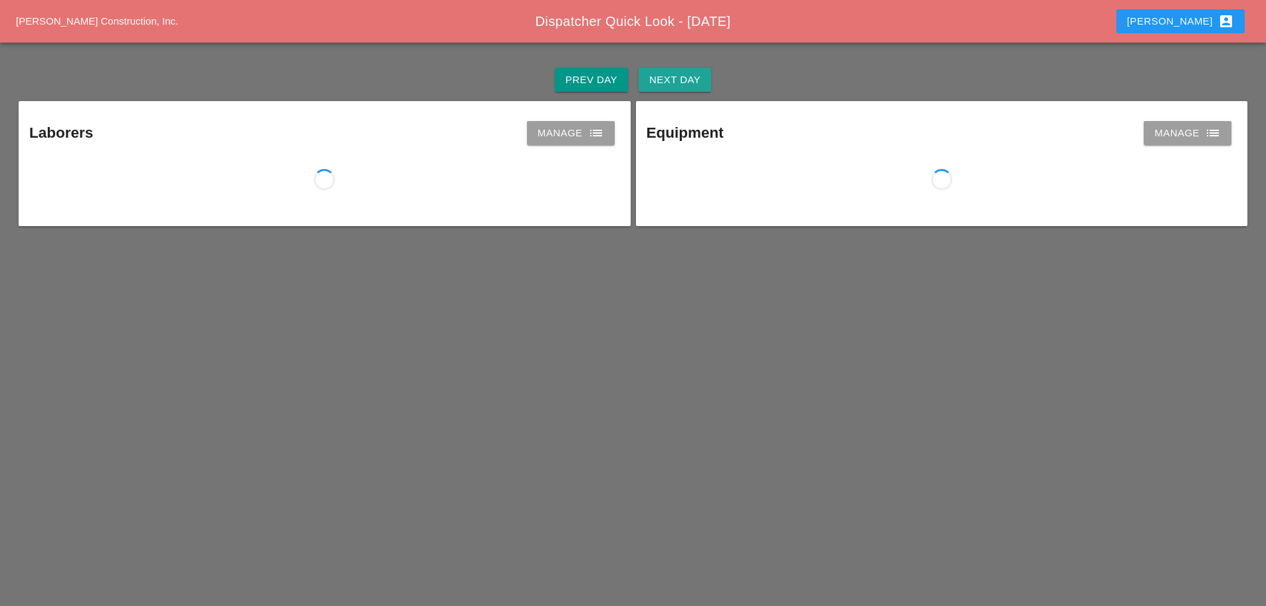
click at [686, 85] on div "Next Day" at bounding box center [675, 79] width 51 height 15
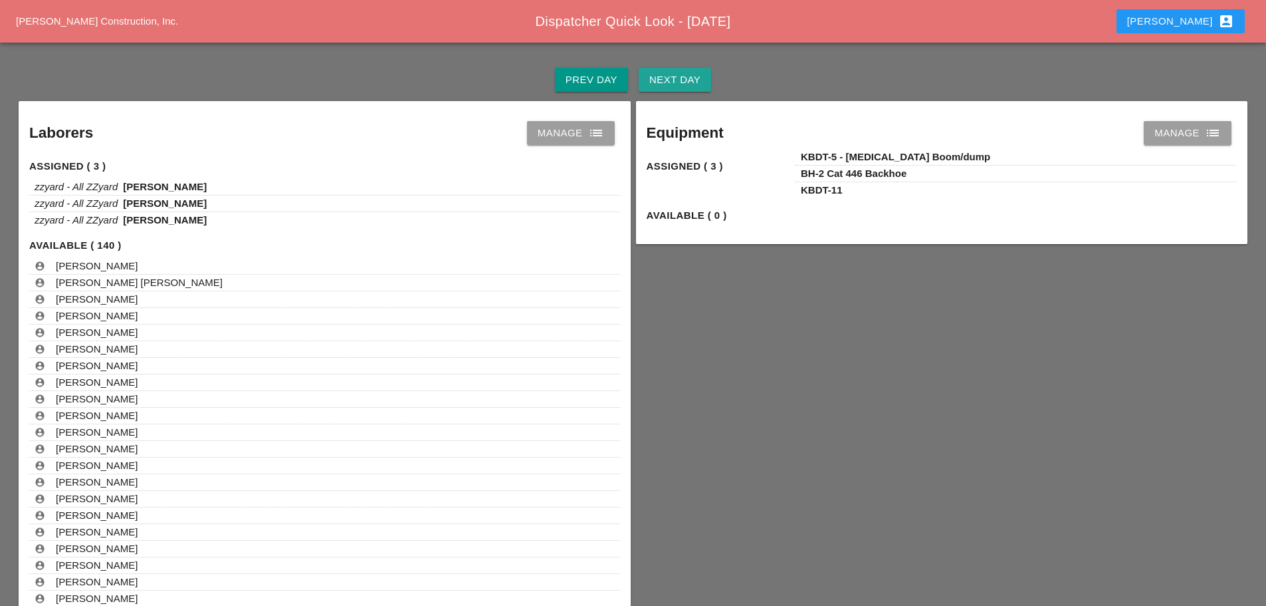
click at [686, 85] on div "Next Day" at bounding box center [675, 79] width 51 height 15
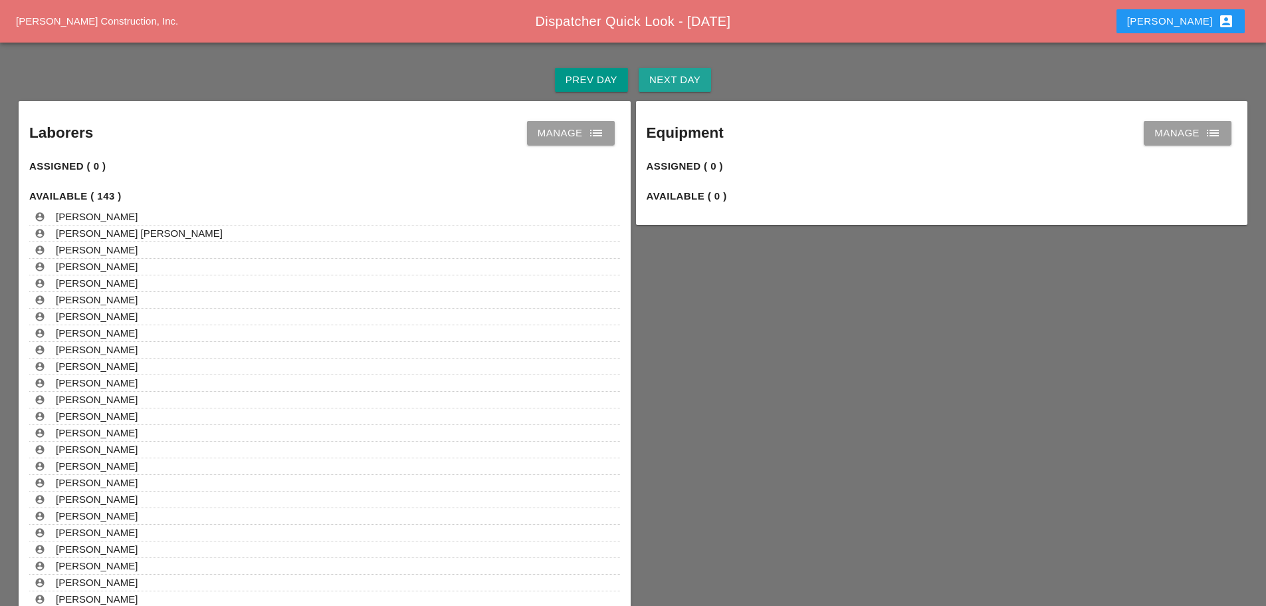
click at [686, 85] on div "Next Day" at bounding box center [675, 79] width 51 height 15
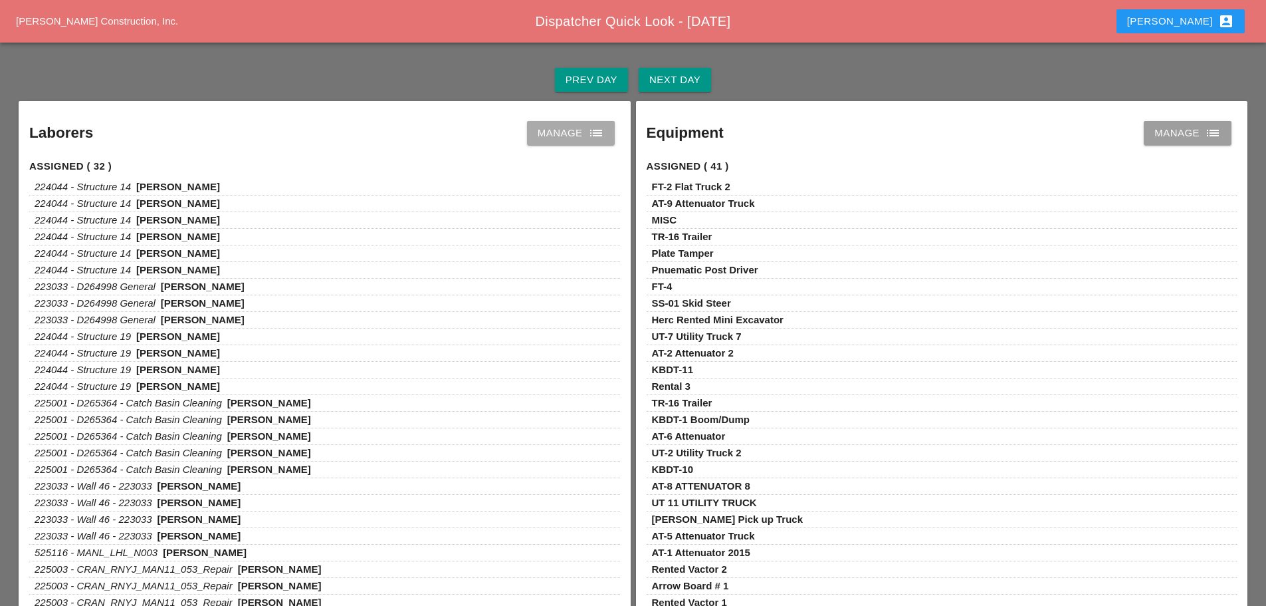
click at [598, 135] on icon "list" at bounding box center [596, 133] width 16 height 16
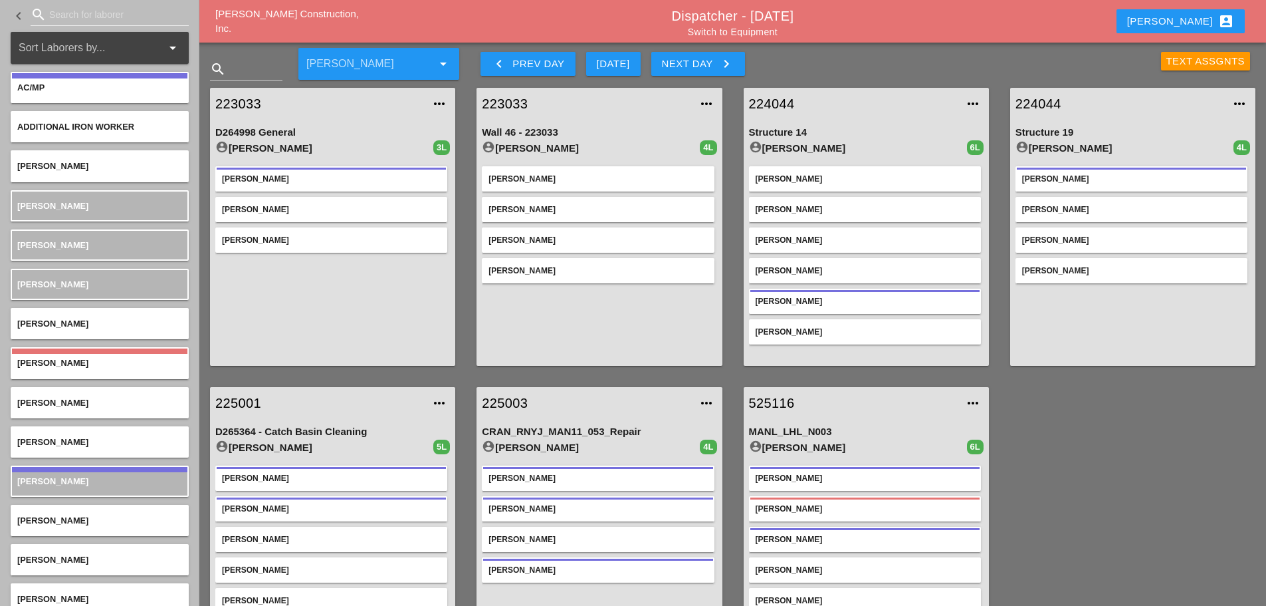
click at [767, 33] on link "Switch to Equipment" at bounding box center [733, 32] width 90 height 11
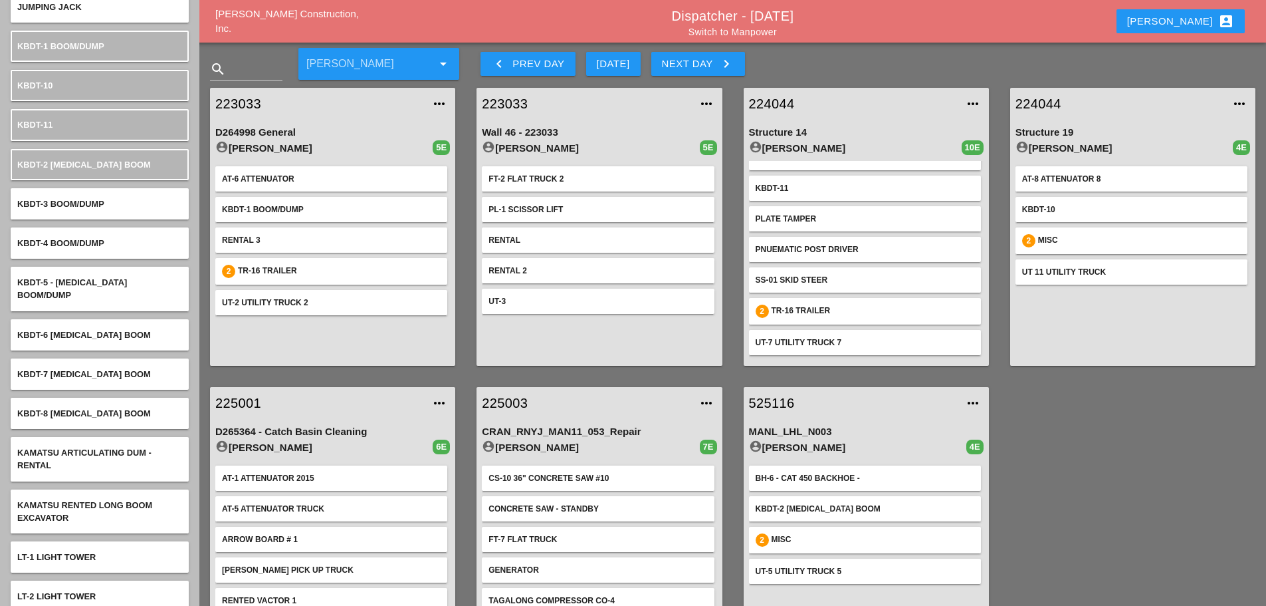
click at [719, 31] on link "Switch to Manpower" at bounding box center [733, 32] width 88 height 11
